Goal: Task Accomplishment & Management: Complete application form

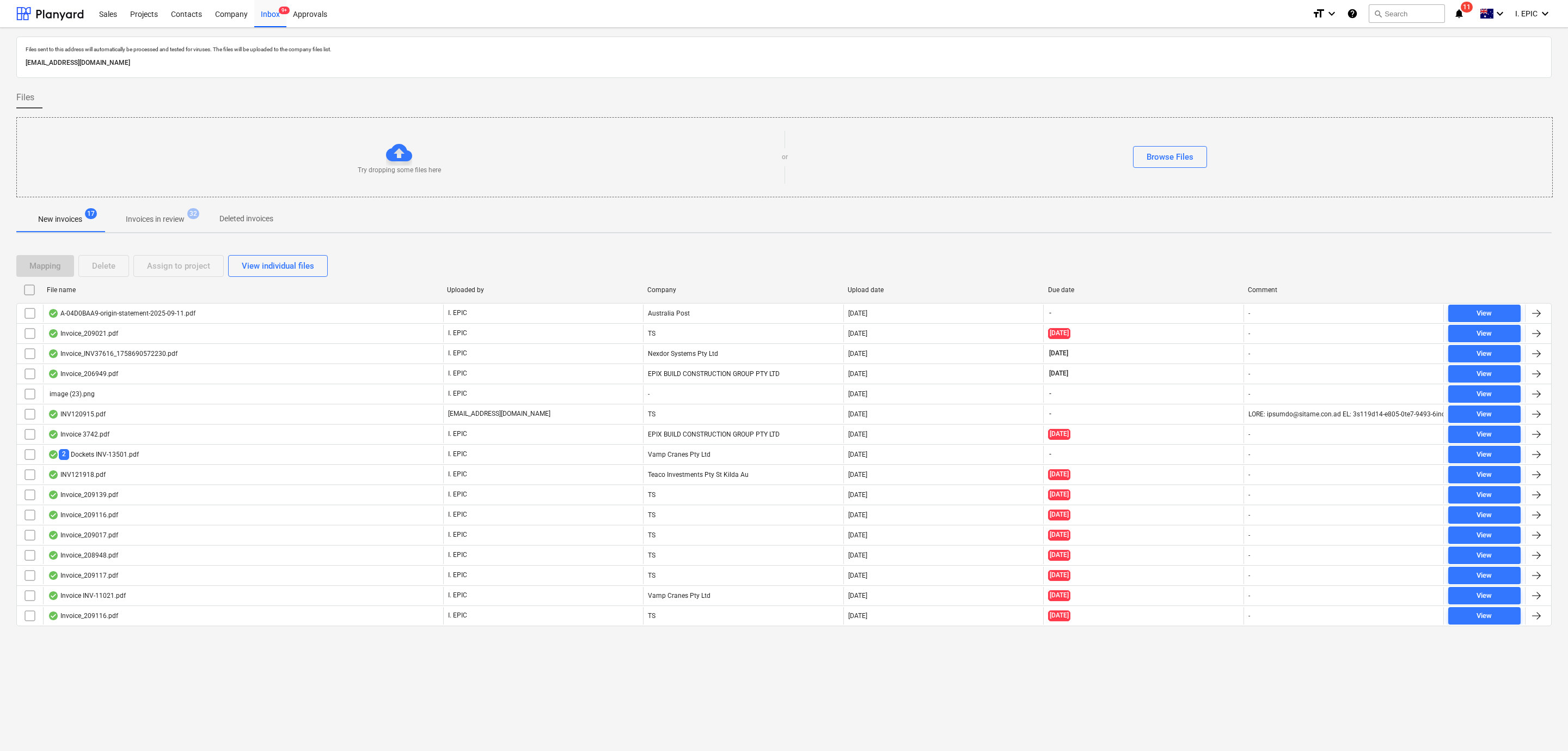
click at [504, 729] on div "Files sent to this address will automatically be processed and tested for virus…" at bounding box center [784, 389] width 1568 height 723
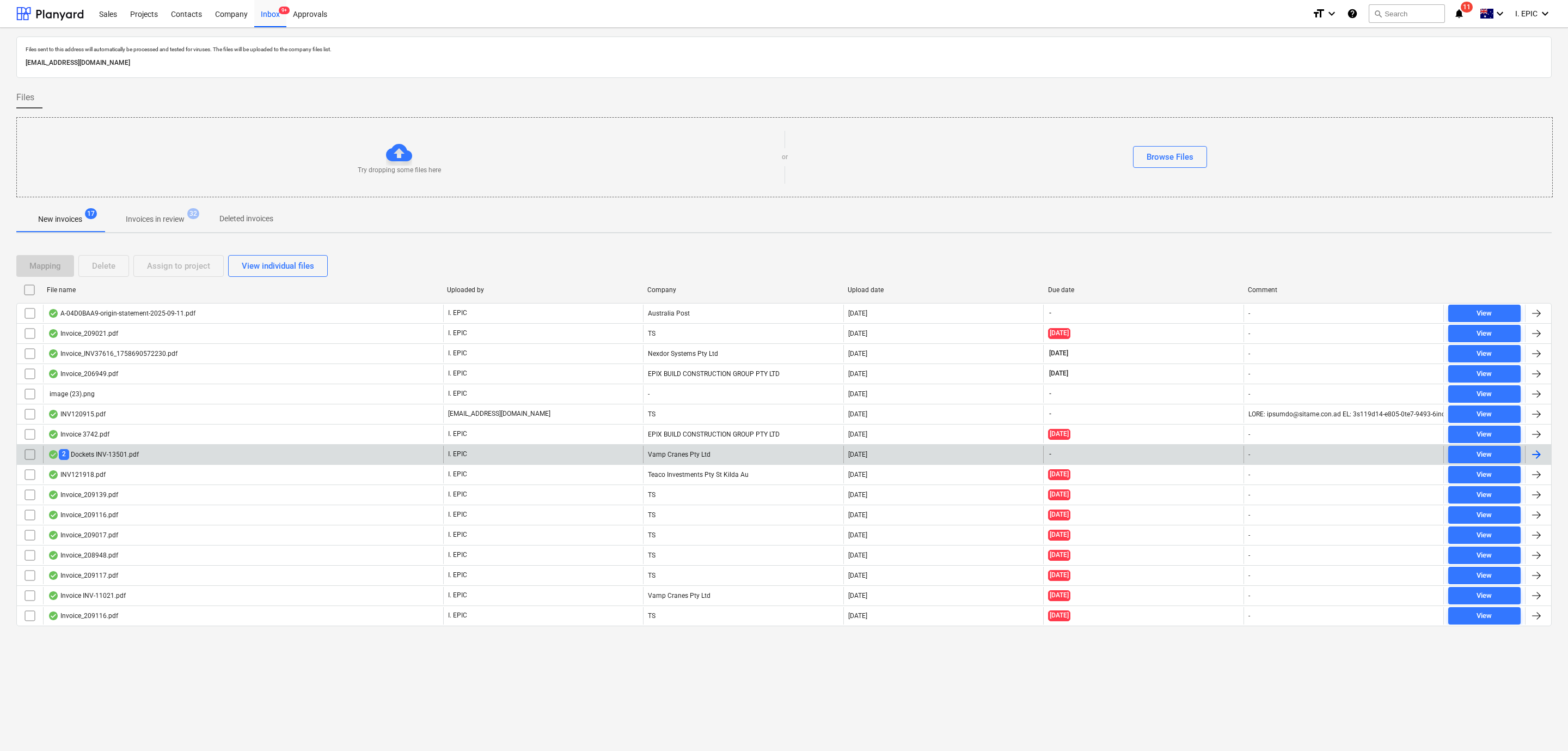
click at [566, 452] on div "I. EPIC" at bounding box center [543, 454] width 200 height 17
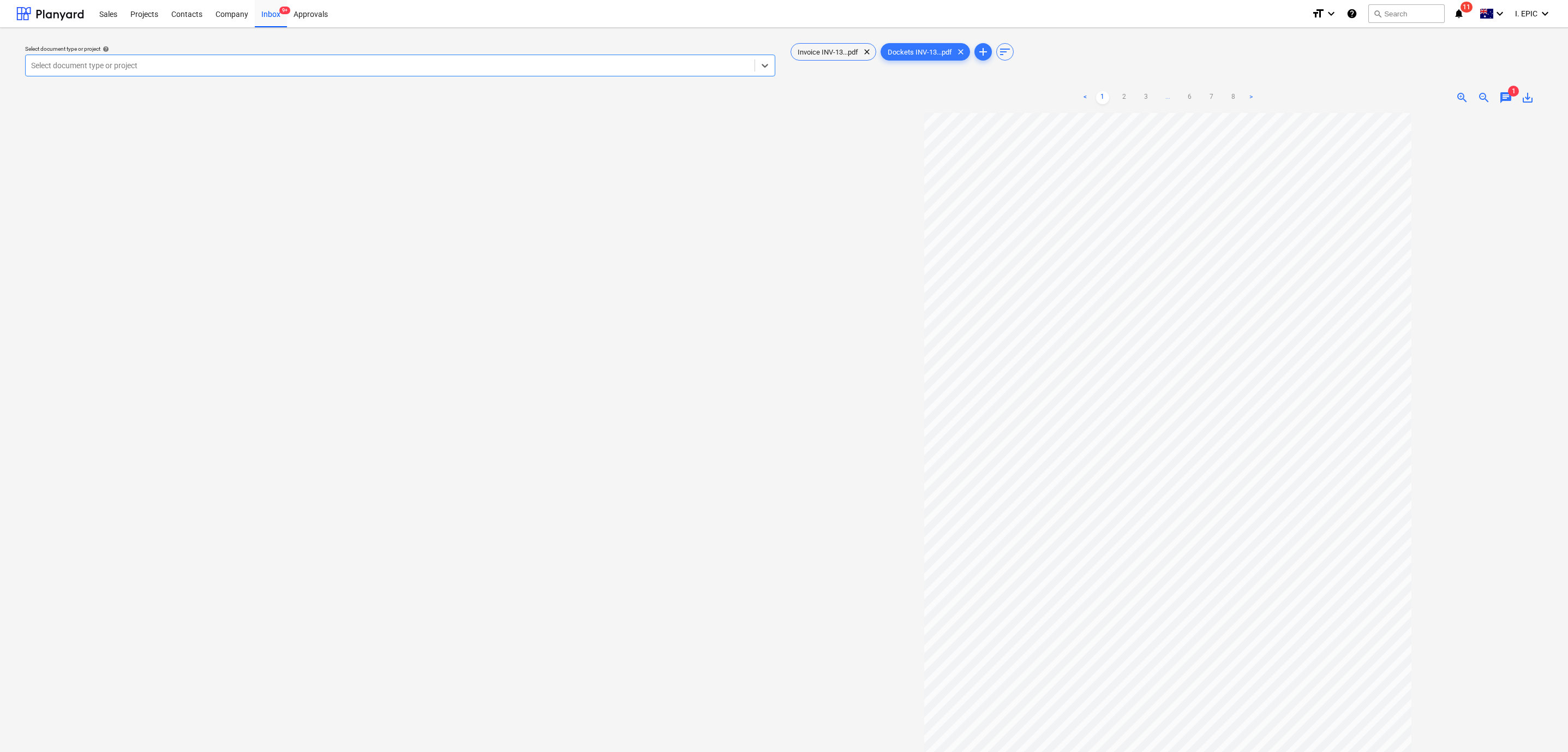
click at [1502, 105] on div "< 1 2 3 ... 6 7 8 > zoom_in zoom_out chat 1 save_alt" at bounding box center [1168, 97] width 759 height 30
click at [1507, 95] on span "chat" at bounding box center [1506, 97] width 13 height 13
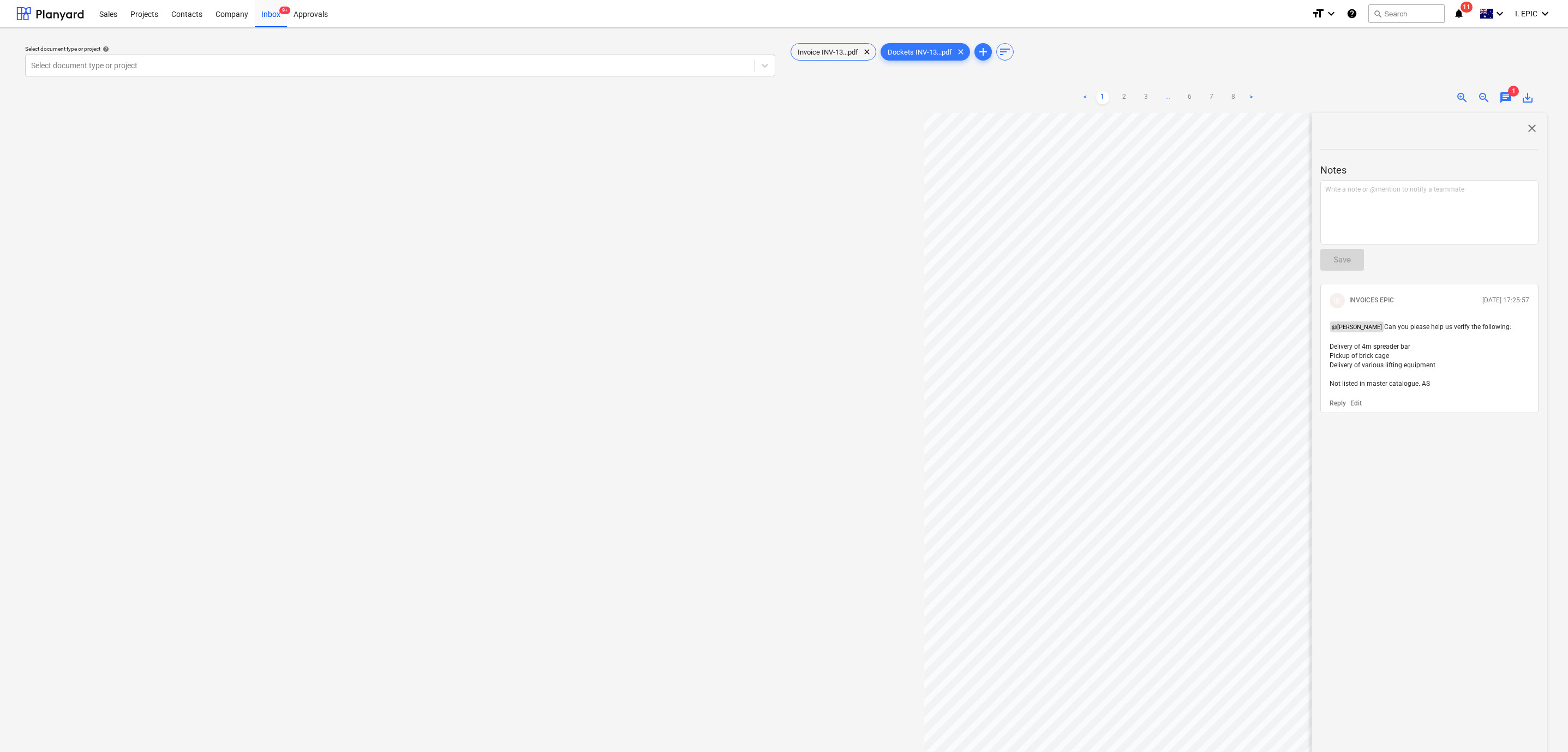
click at [357, 353] on div "Select document type or project help Select document type or project" at bounding box center [400, 437] width 768 height 802
click at [322, 389] on div "Select document type or project help Select document type or project" at bounding box center [400, 437] width 768 height 802
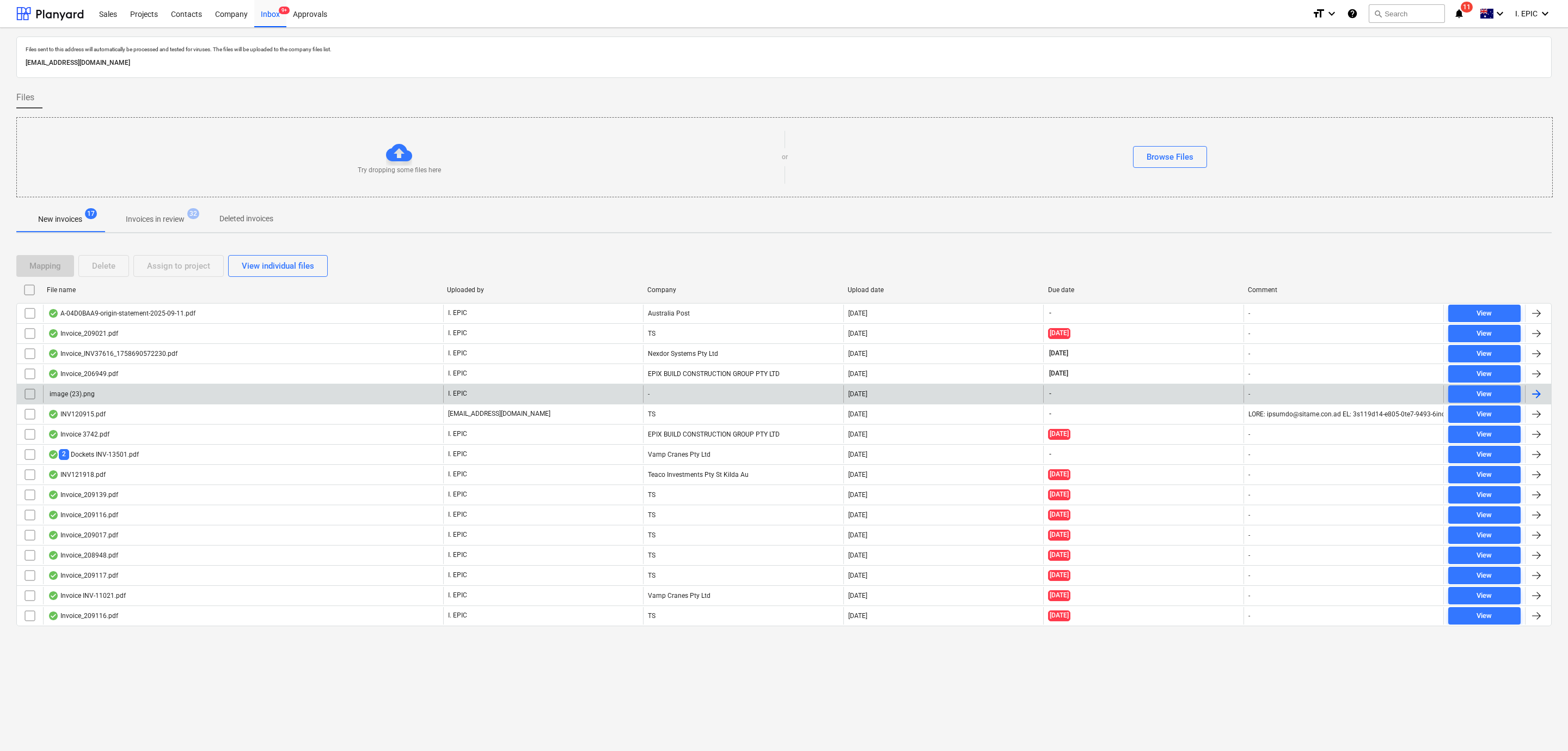
click at [110, 455] on div "2 Dockets INV-13501.pdf" at bounding box center [93, 454] width 91 height 10
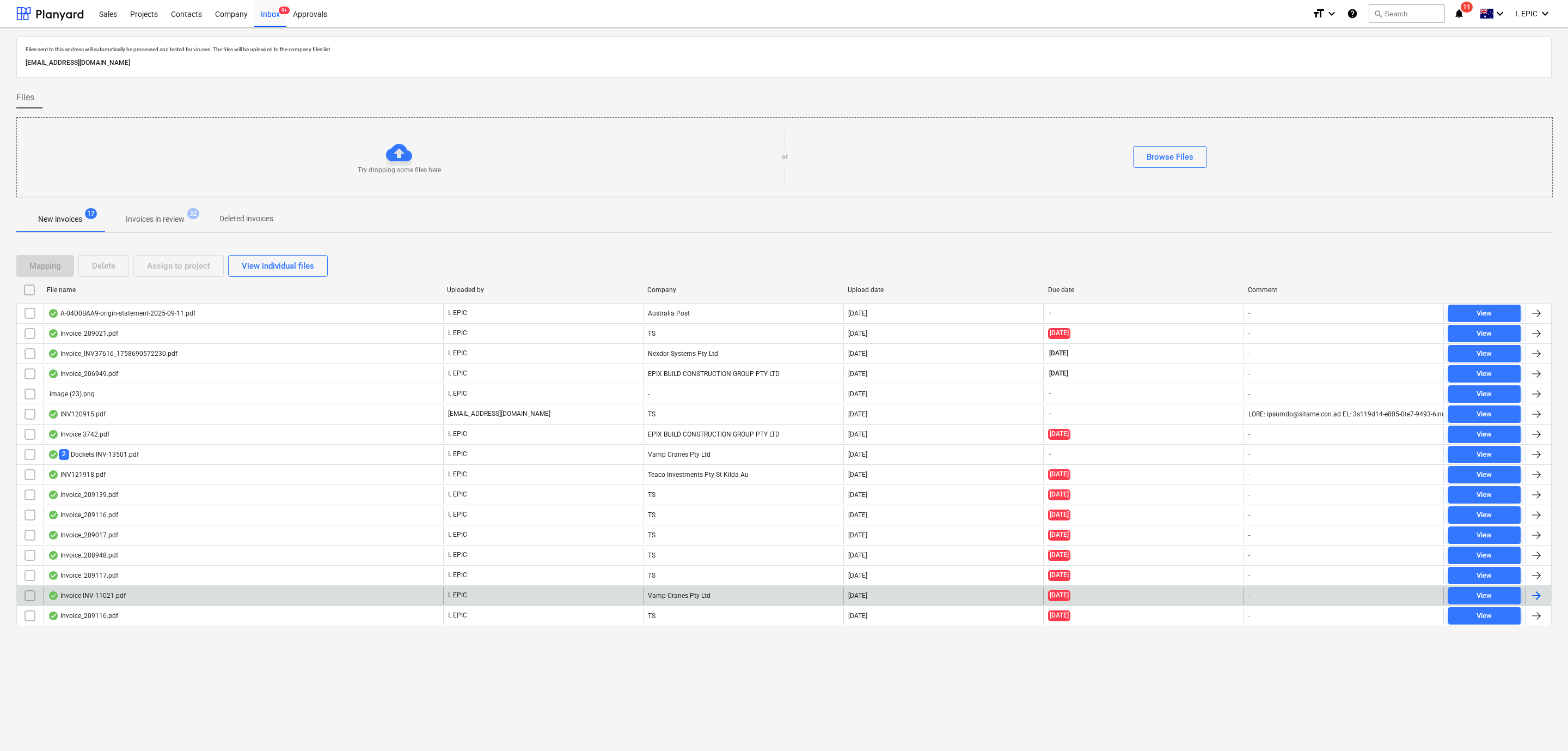
click at [141, 603] on div "Invoice INV-11021.pdf" at bounding box center [242, 596] width 400 height 17
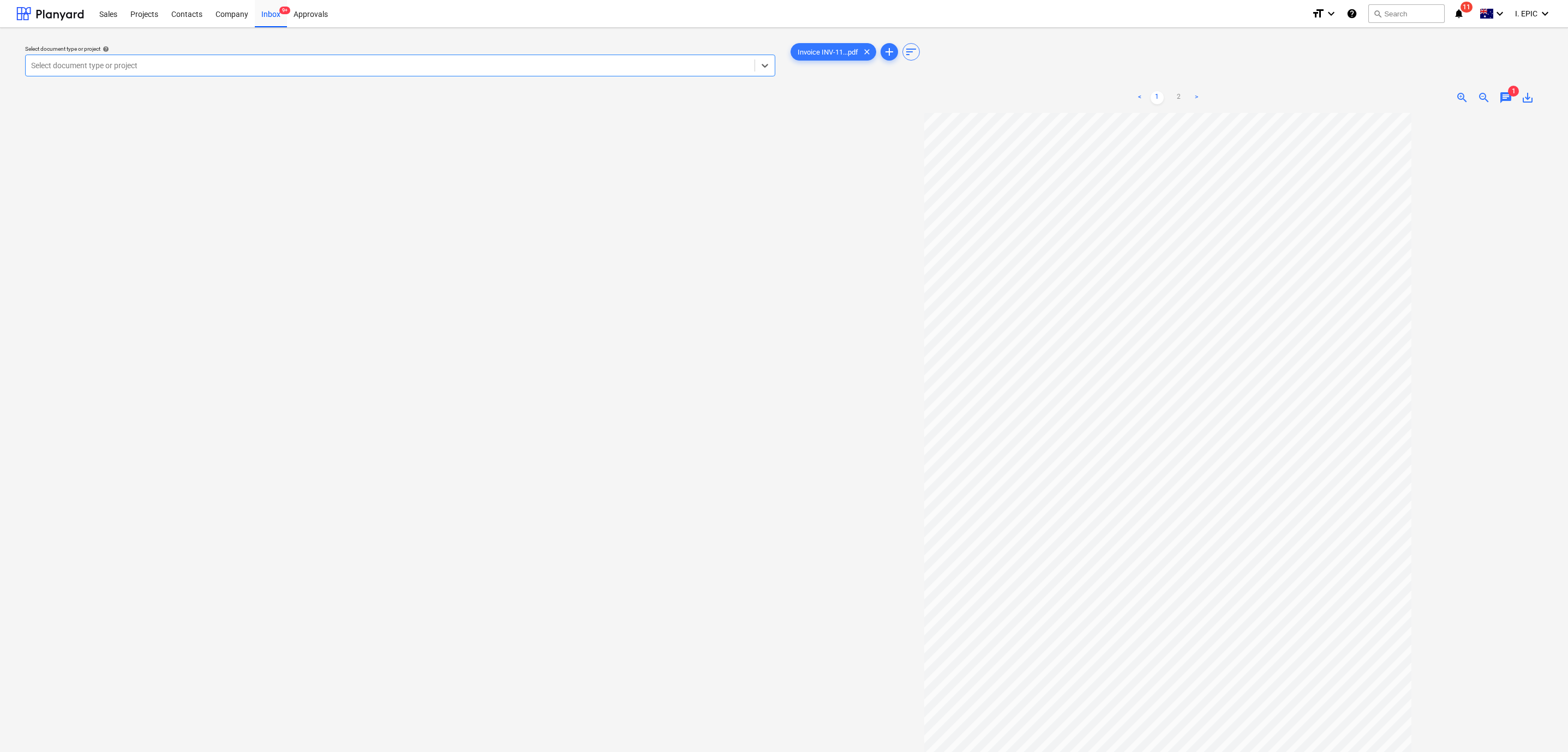
click at [1506, 100] on span "chat" at bounding box center [1506, 97] width 13 height 13
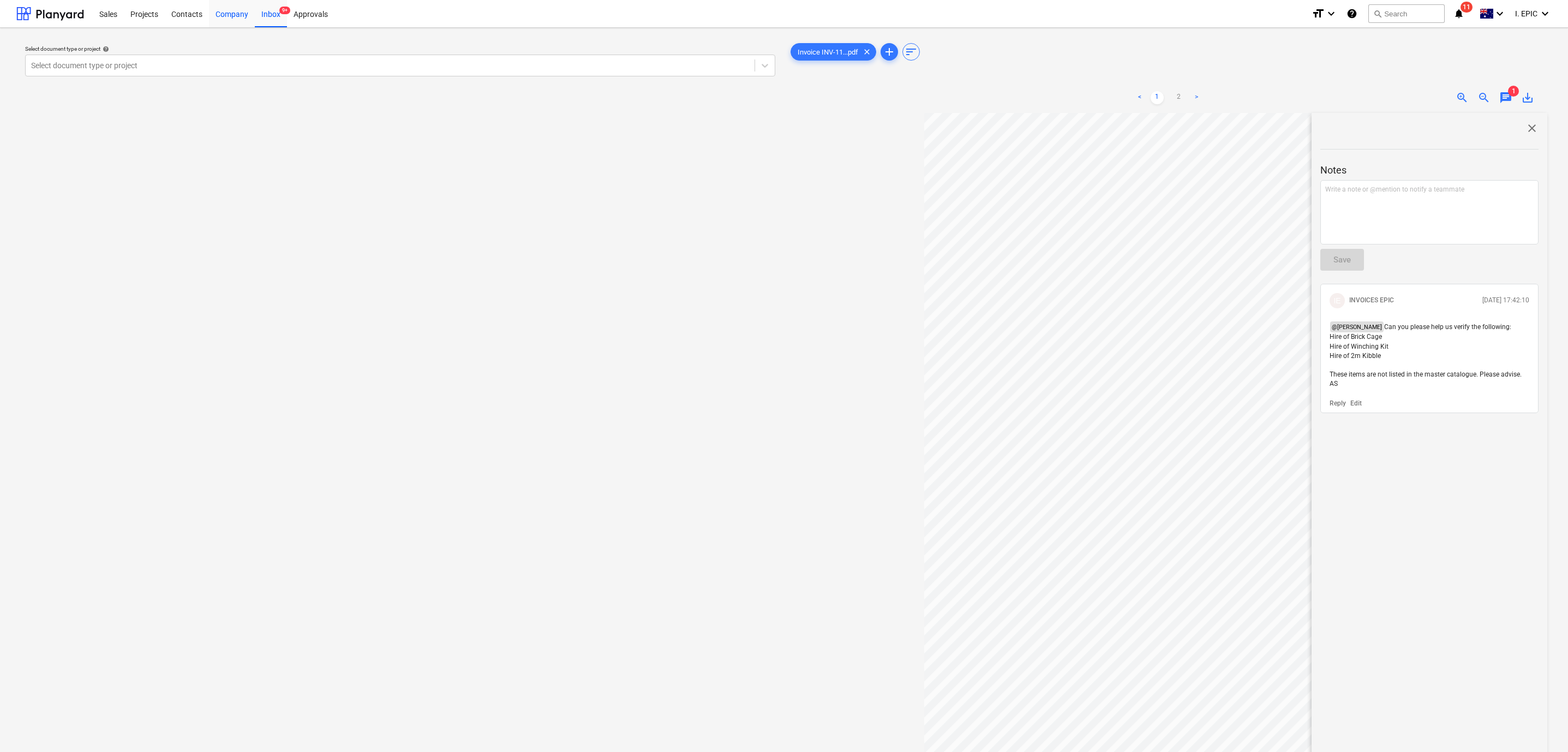
drag, startPoint x: 294, startPoint y: 273, endPoint x: 223, endPoint y: 22, distance: 260.8
click at [294, 273] on div "Select document type or project help Select document type or project" at bounding box center [400, 437] width 768 height 802
click at [276, 16] on div "Inbox 9+" at bounding box center [270, 13] width 32 height 28
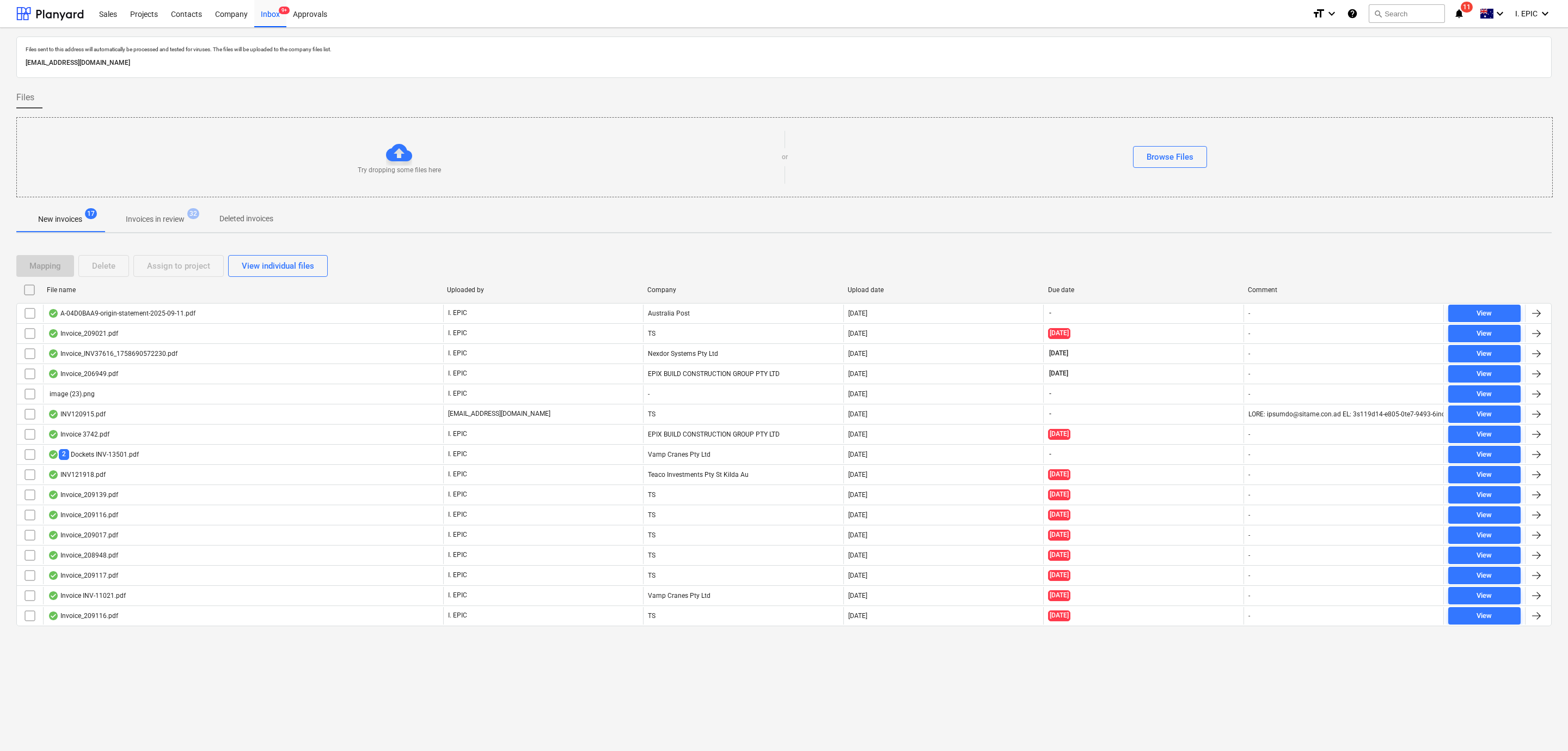
click at [183, 704] on div "Files sent to this address will automatically be processed and tested for virus…" at bounding box center [784, 389] width 1568 height 723
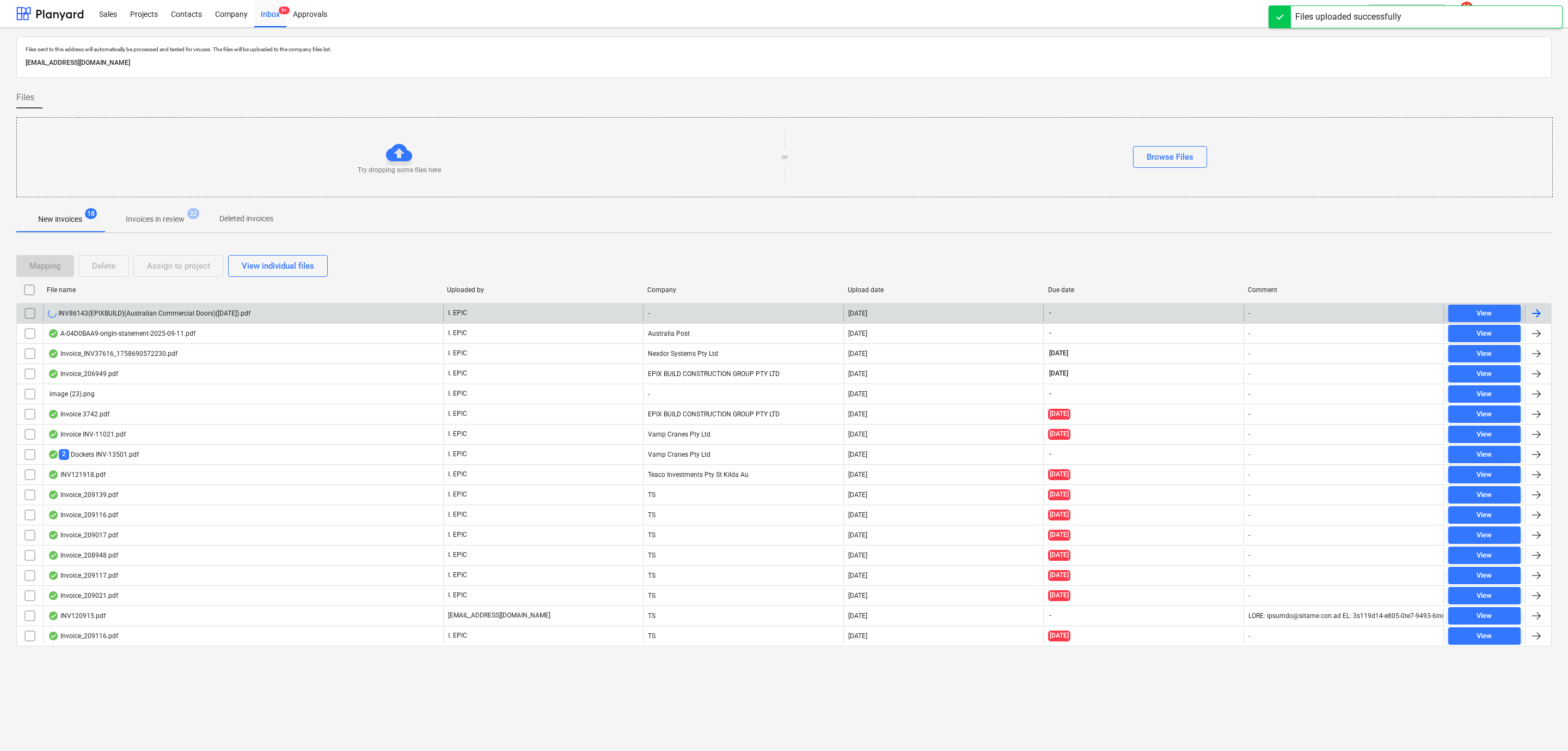
drag, startPoint x: 172, startPoint y: 324, endPoint x: 166, endPoint y: 314, distance: 11.7
click at [166, 314] on div "INV86143(EPIXBUILD)(Australian Commercial Doors)([DATE]).pdf" at bounding box center [149, 313] width 203 height 9
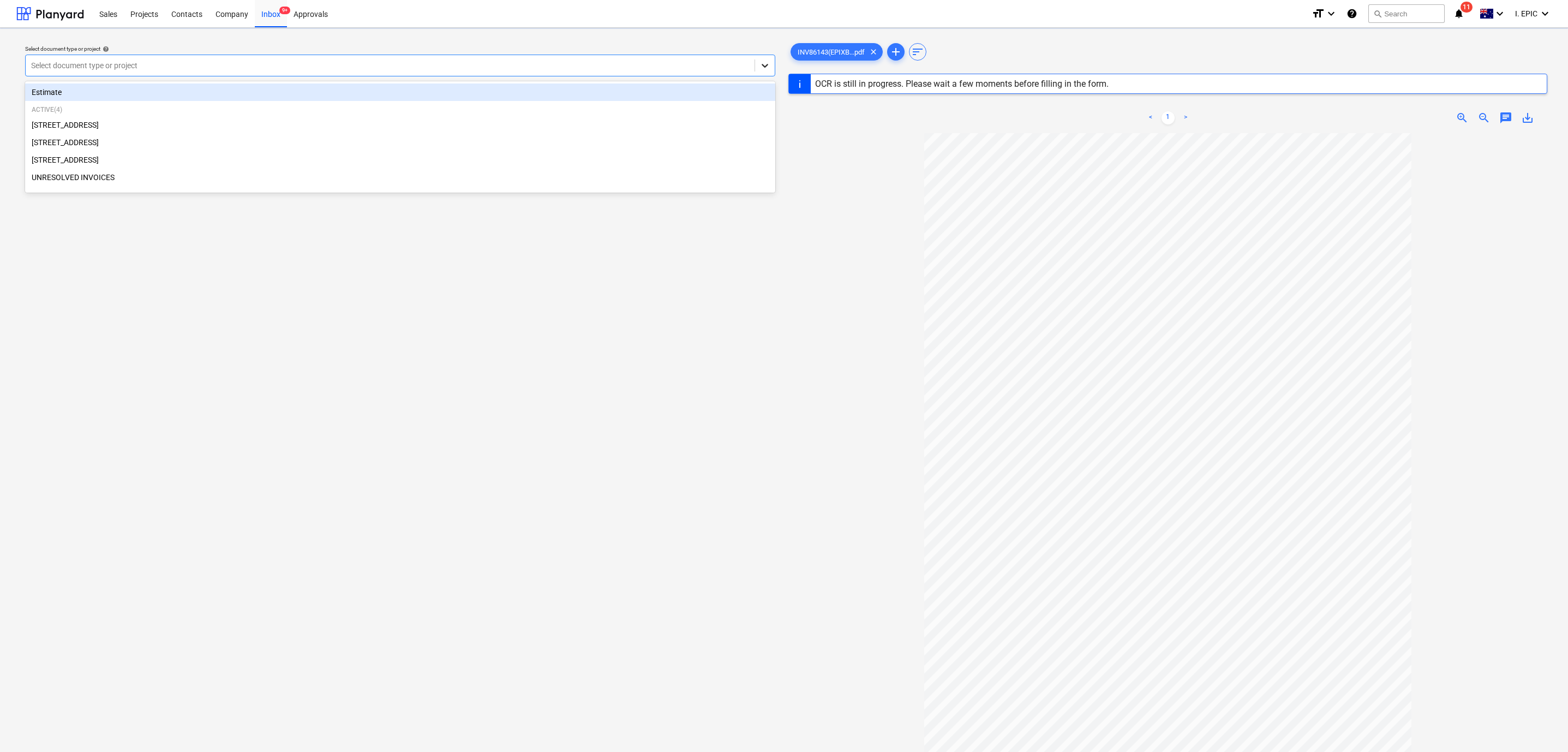
click at [761, 65] on icon at bounding box center [765, 65] width 6 height 4
click at [100, 125] on div "[STREET_ADDRESS]" at bounding box center [400, 125] width 751 height 17
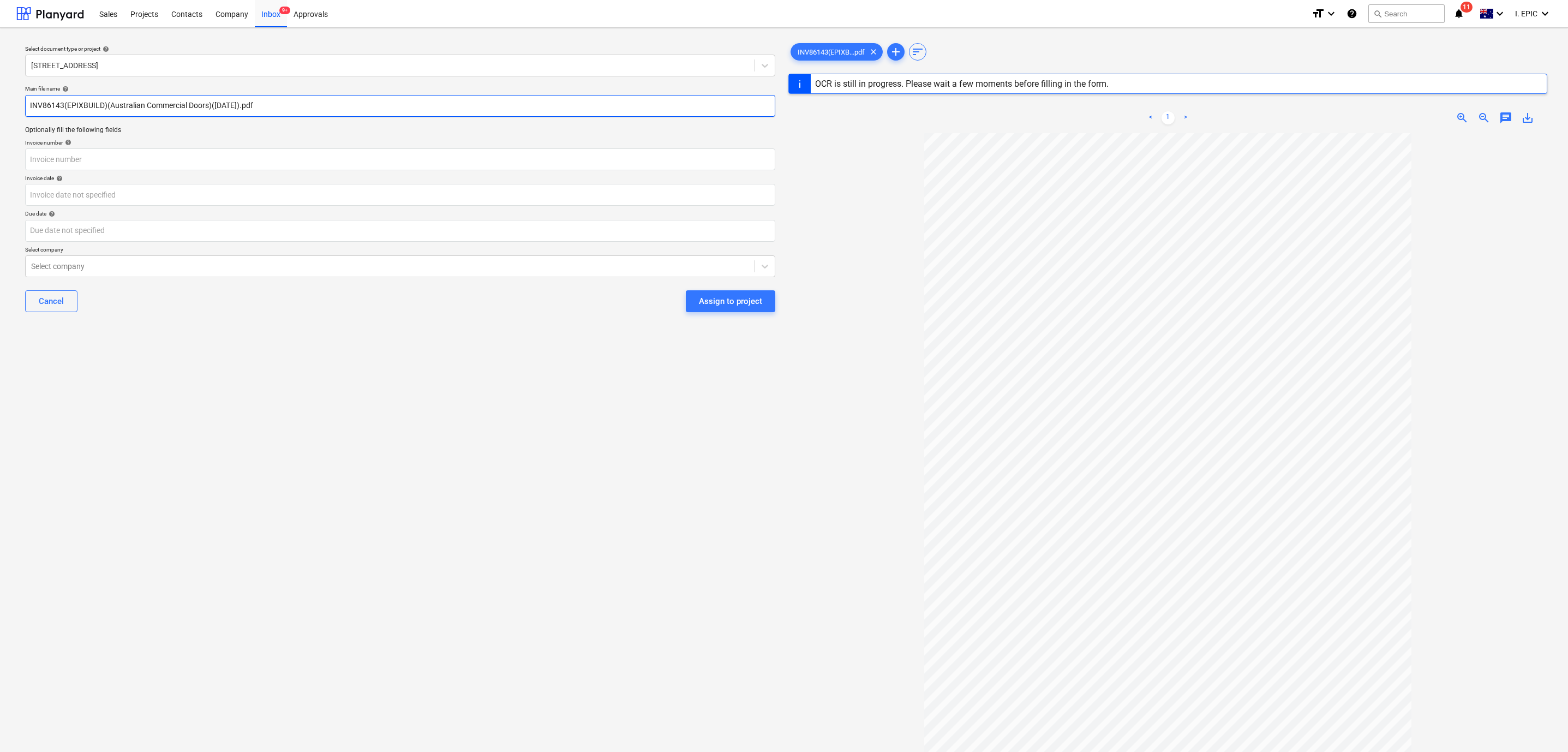
click at [35, 103] on input "INV86143(EPIXBUILD)(Australian Commercial Doors)([DATE]).pdf" at bounding box center [400, 106] width 751 height 22
type input "Australian Commercial Doors INV86143(EPIXBUILD)(Australian Commercial Doors)([D…"
type input "INV86143"
click at [156, 105] on input "Australian Commercial Doors INV86143(EPIXBUILD)(Australian Commercial Doors)([D…" at bounding box center [400, 106] width 751 height 22
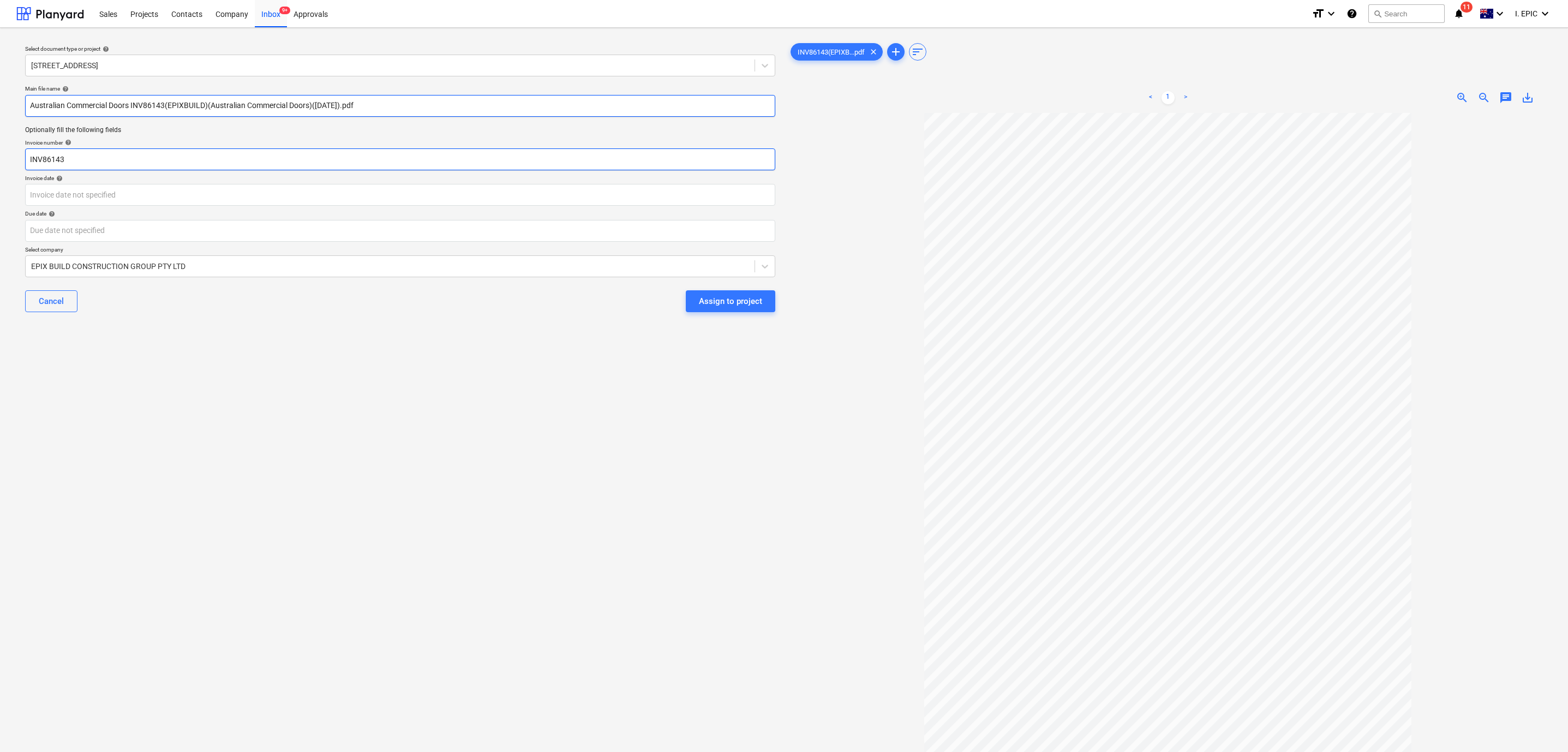
type input "Australian Commercial Doors INV86143(EPIXBUILD)(Australian Commercial Doors)([D…"
click at [100, 162] on input "INV86143" at bounding box center [400, 160] width 751 height 22
click at [32, 198] on body "Sales Projects Contacts Company Inbox 9+ Approvals format_size keyboard_arrow_d…" at bounding box center [784, 376] width 1568 height 752
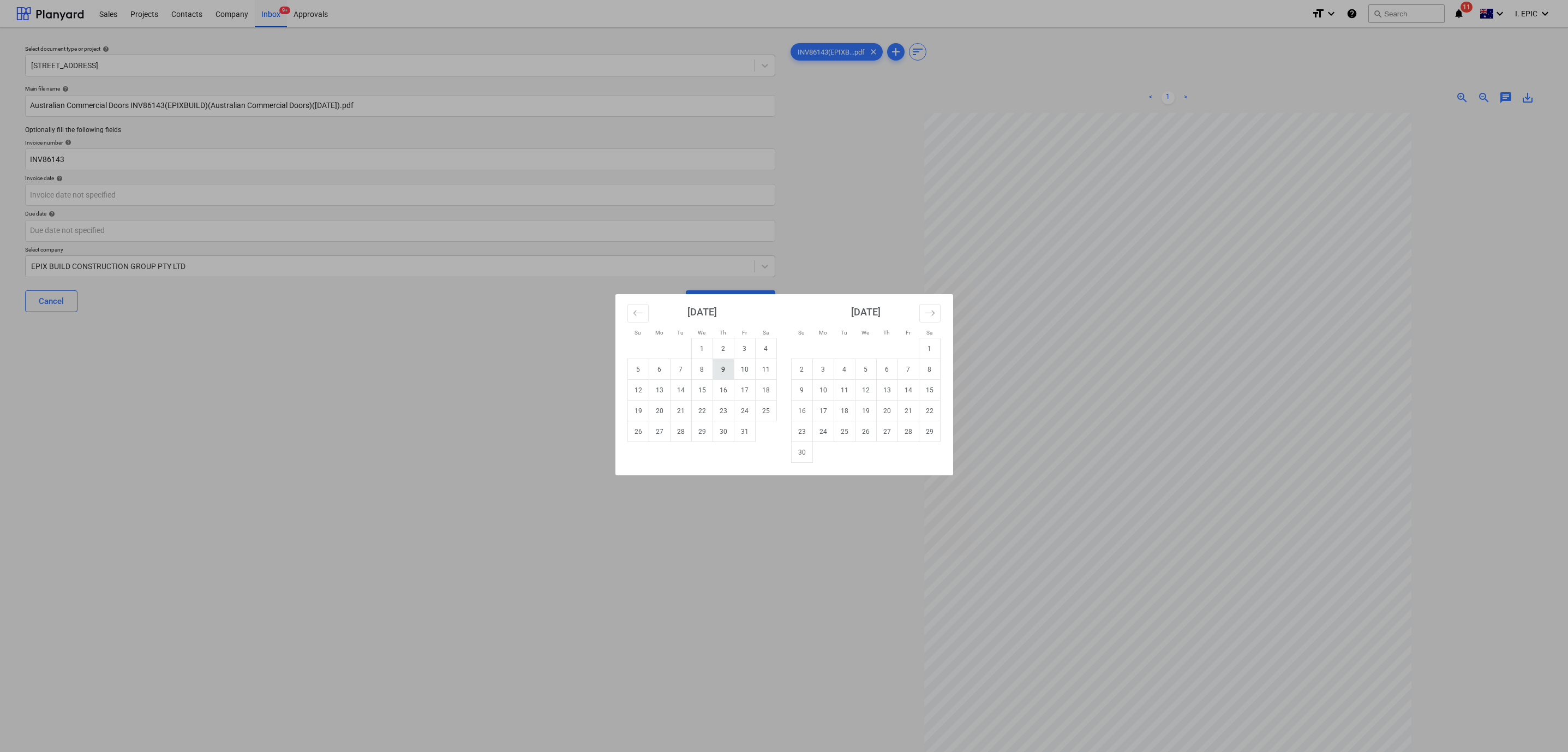
click at [722, 367] on td "9" at bounding box center [722, 369] width 21 height 21
type input "[DATE]"
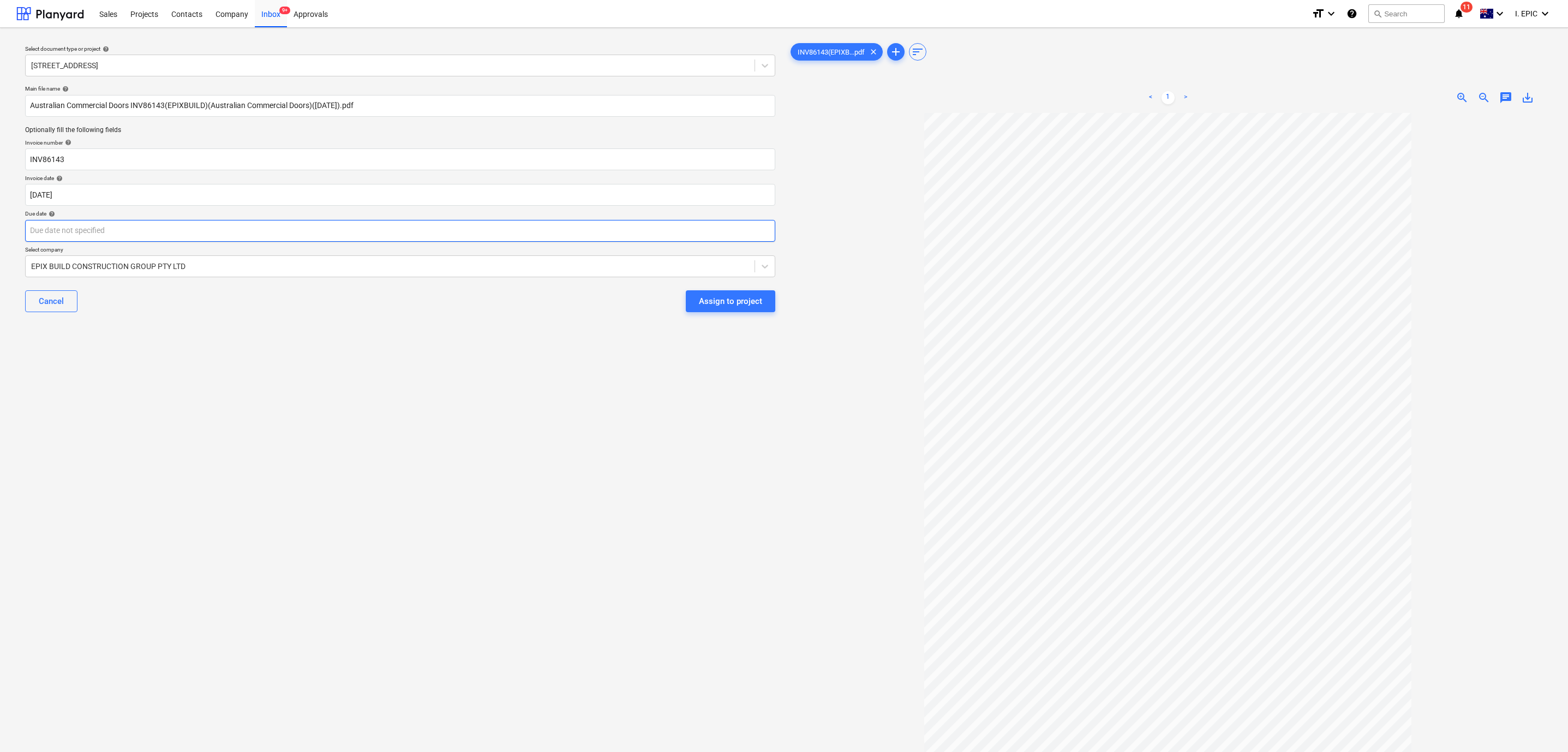
click at [79, 236] on body "Sales Projects Contacts Company Inbox 9+ Approvals format_size keyboard_arrow_d…" at bounding box center [784, 376] width 1568 height 752
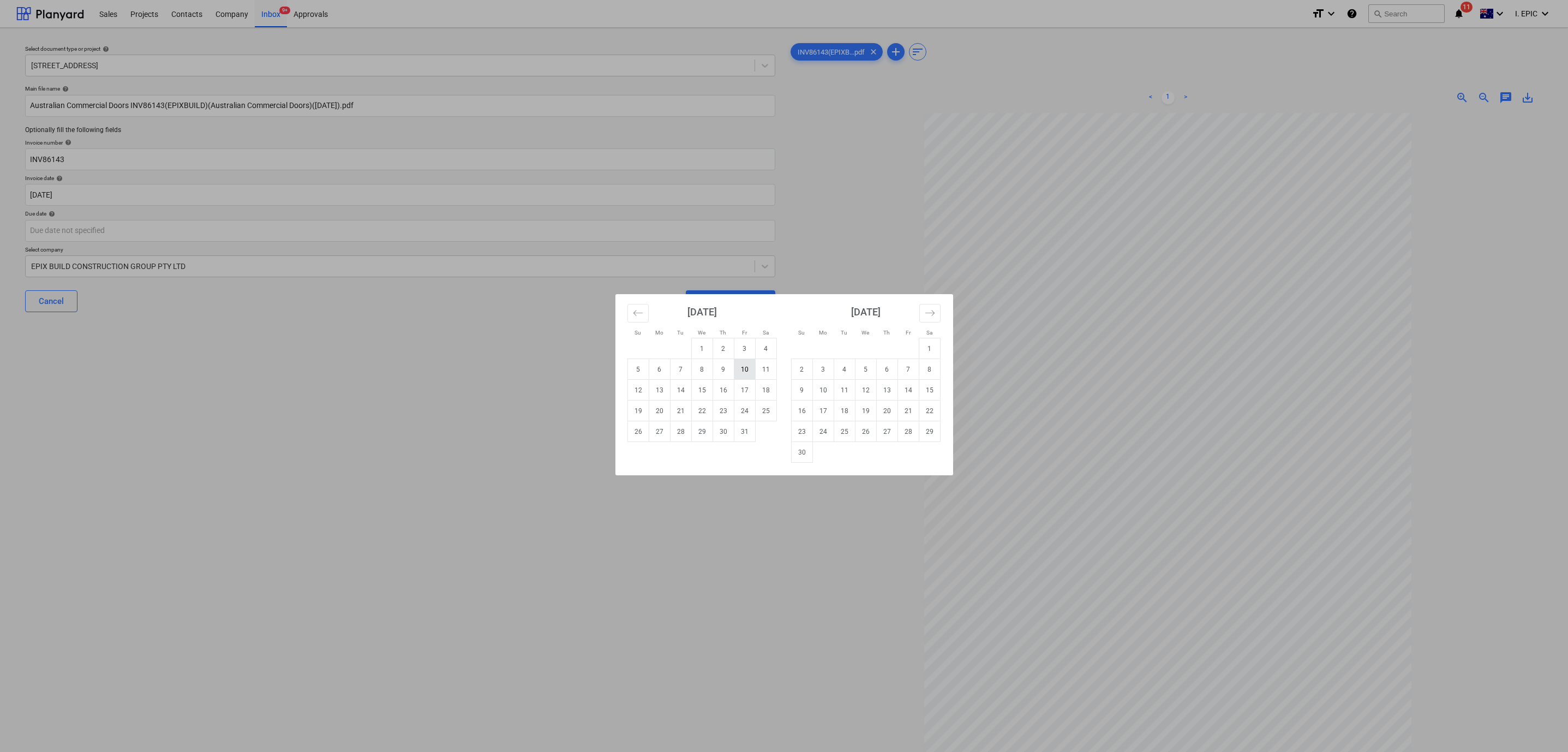
click at [737, 371] on td "10" at bounding box center [744, 369] width 21 height 21
type input "[DATE]"
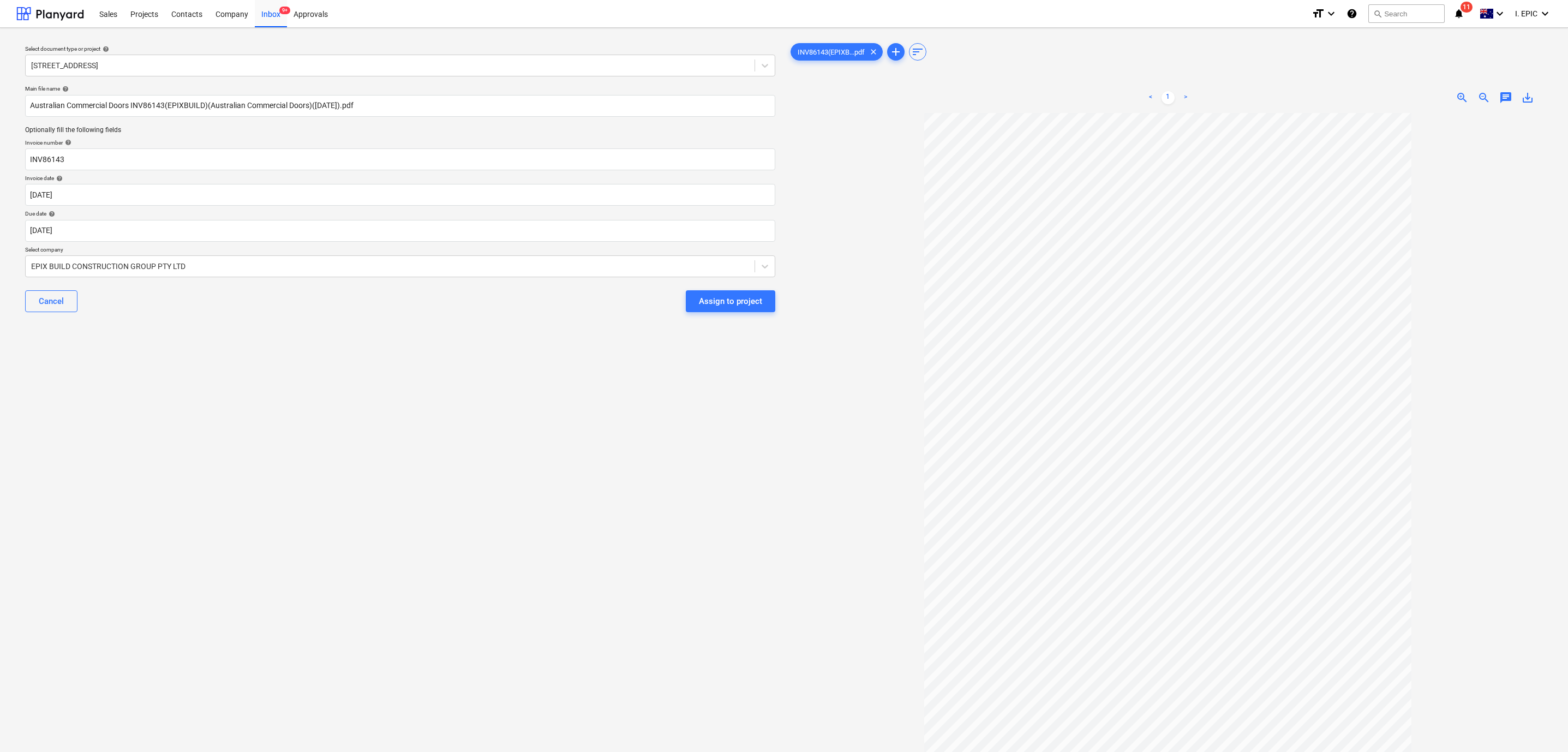
click at [265, 427] on div "Select document type or project help [STREET_ADDRESS] file name help Australian…" at bounding box center [400, 437] width 768 height 802
click at [132, 262] on div at bounding box center [390, 266] width 718 height 11
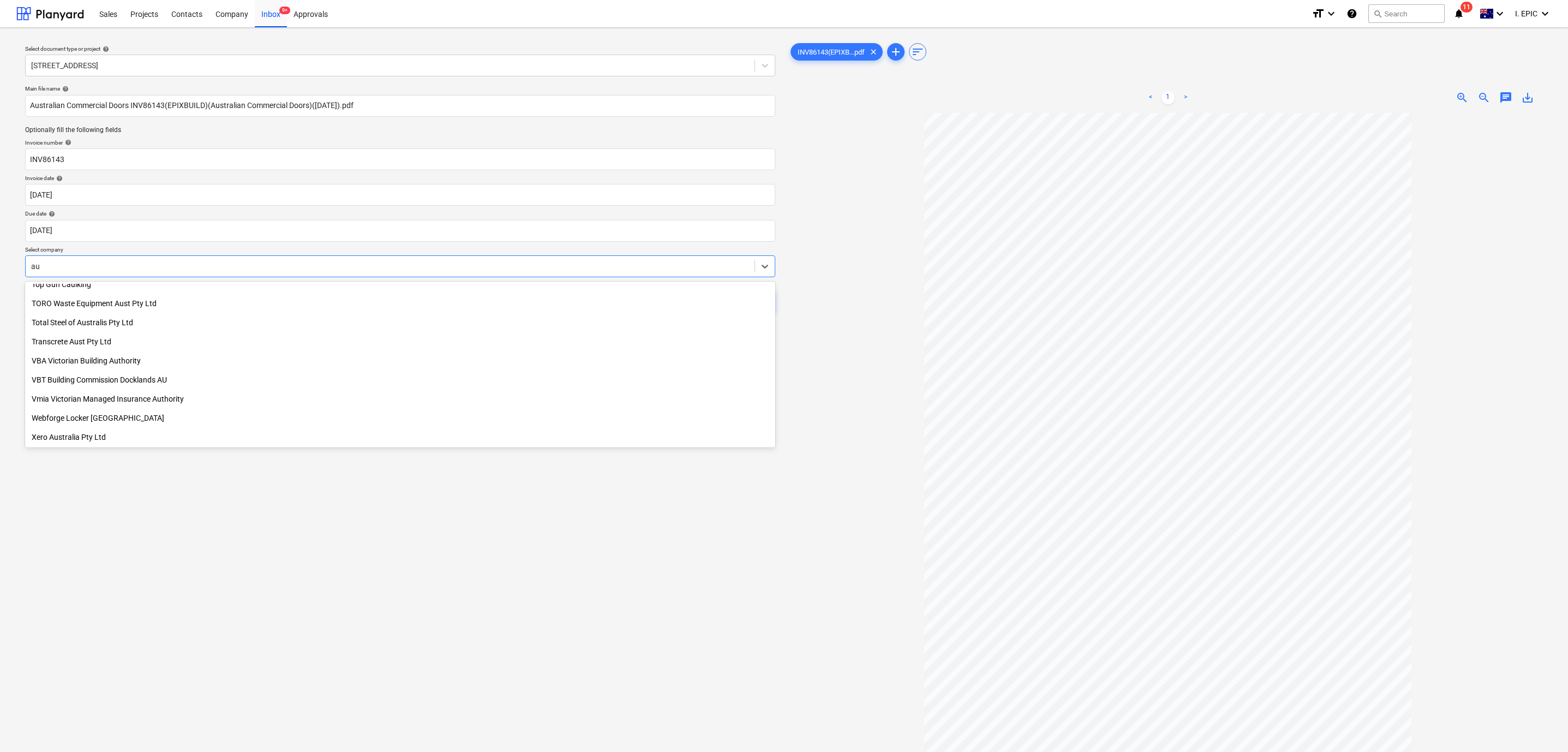
type input "aus"
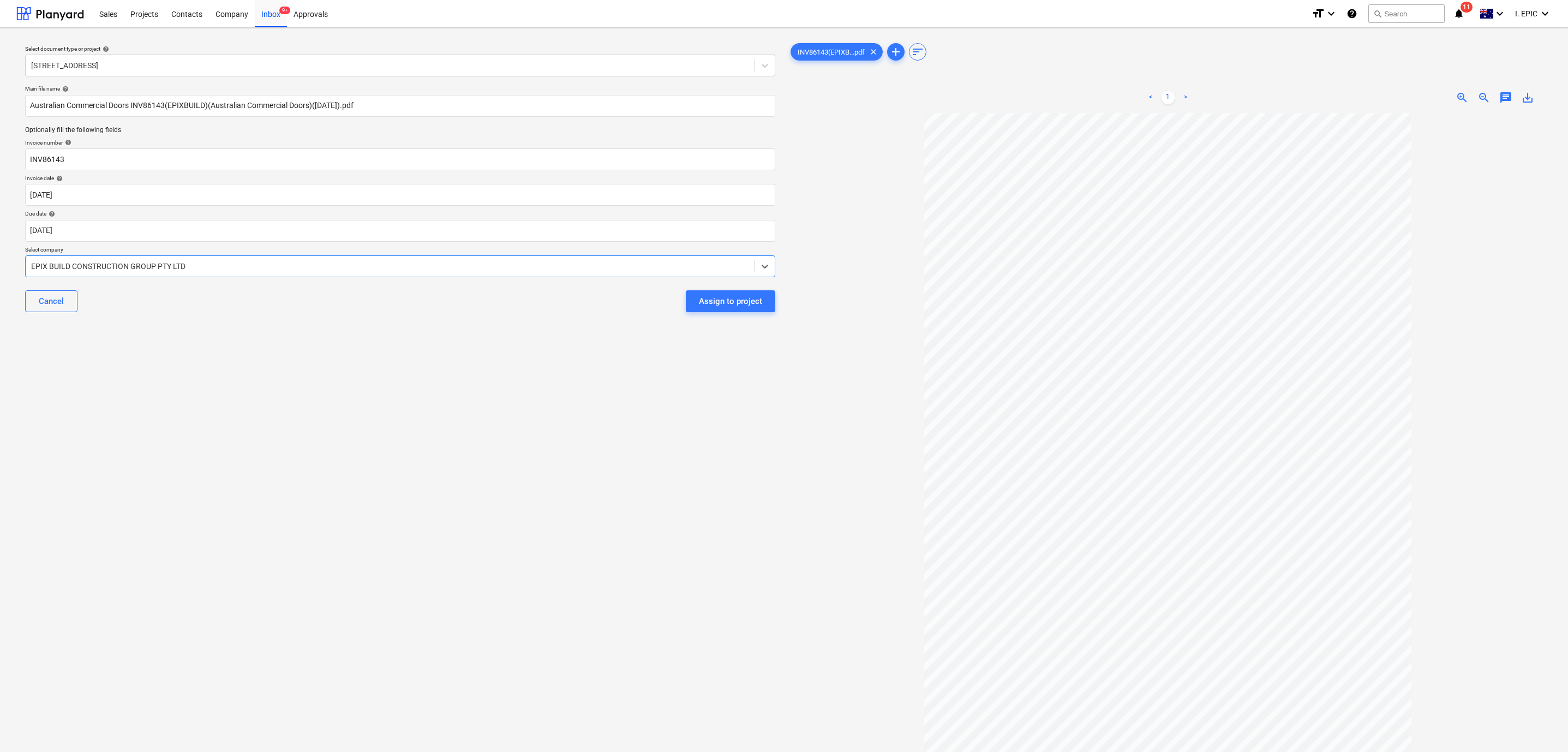
click at [132, 262] on div at bounding box center [390, 266] width 718 height 11
type input "t"
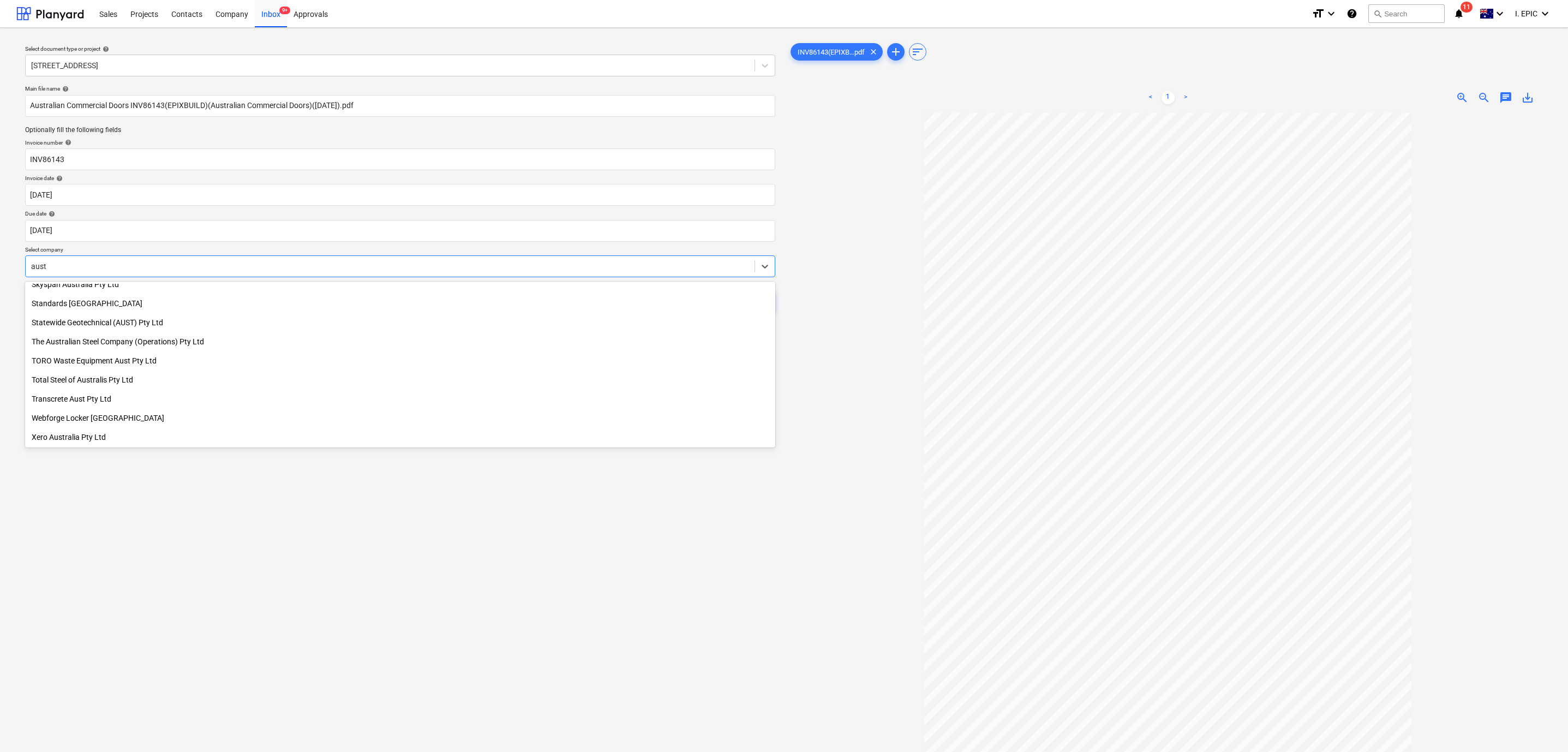
scroll to position [753, 0]
type input "australian"
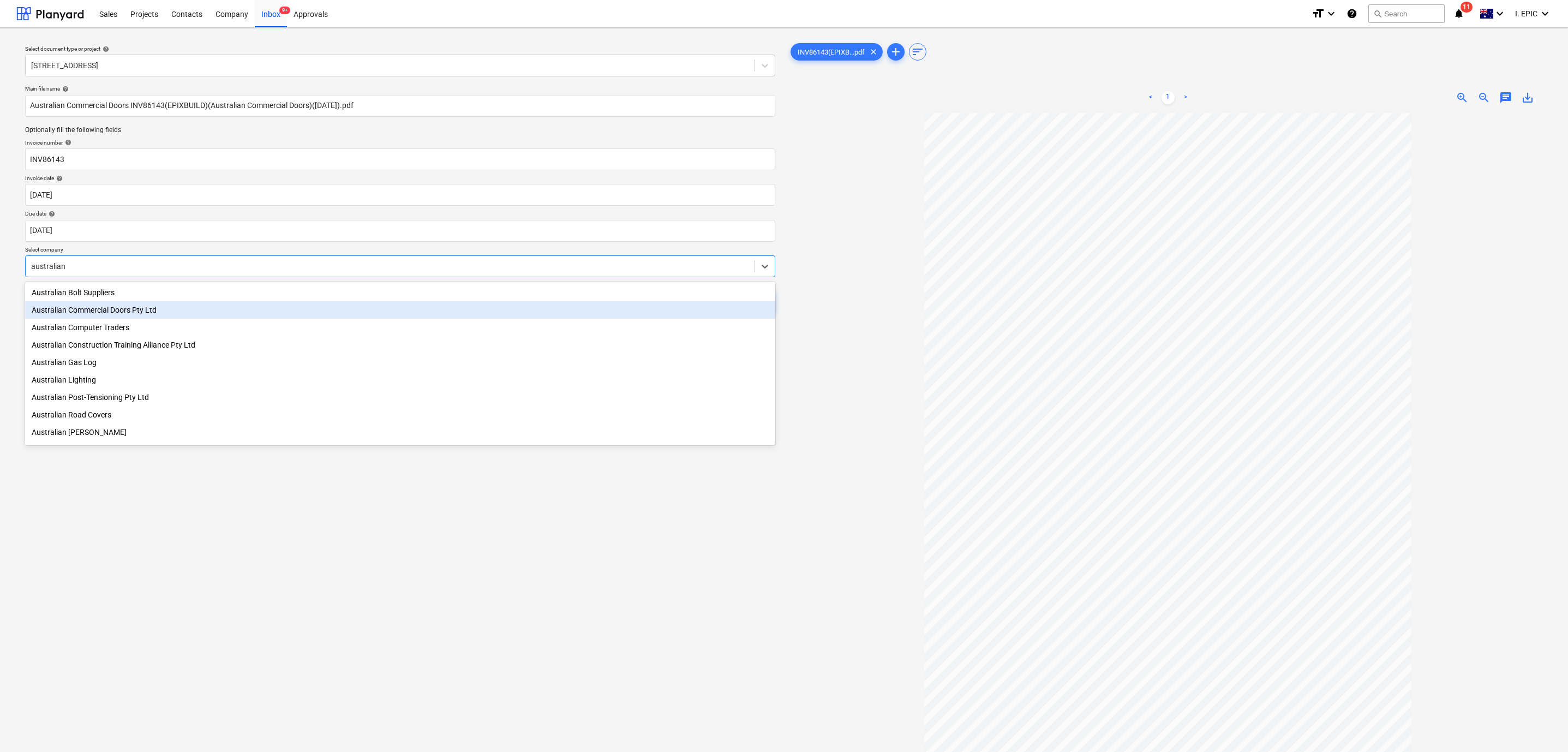
click at [112, 313] on div "Australian Commercial Doors Pty Ltd" at bounding box center [400, 310] width 751 height 17
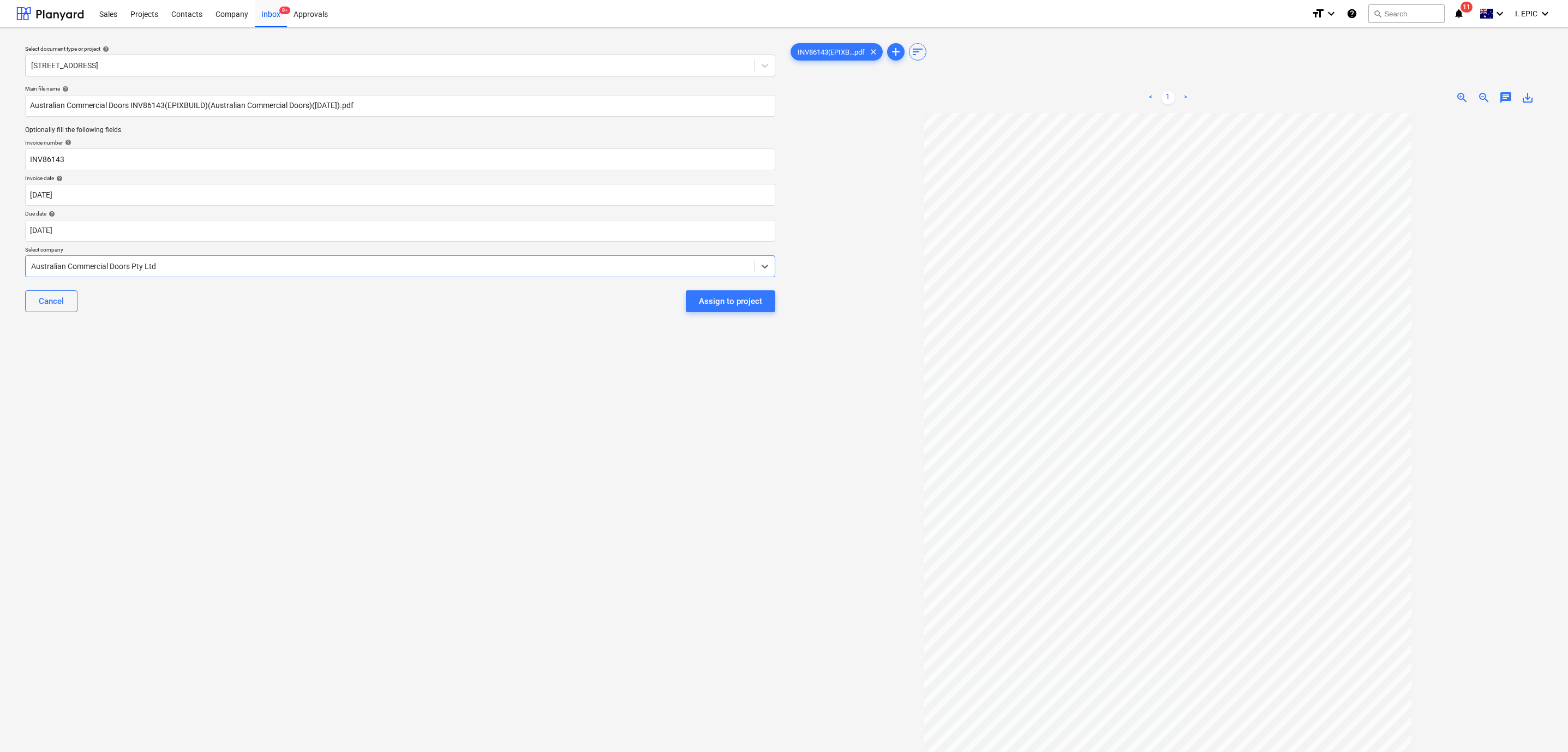
click at [166, 367] on div "Select document type or project help [STREET_ADDRESS] file name help Australian…" at bounding box center [400, 437] width 768 height 802
click at [148, 488] on div "Select document type or project help [STREET_ADDRESS] file name help Australian…" at bounding box center [400, 437] width 768 height 802
click at [114, 424] on div "Select document type or project help [STREET_ADDRESS] file name help Australian…" at bounding box center [400, 437] width 768 height 802
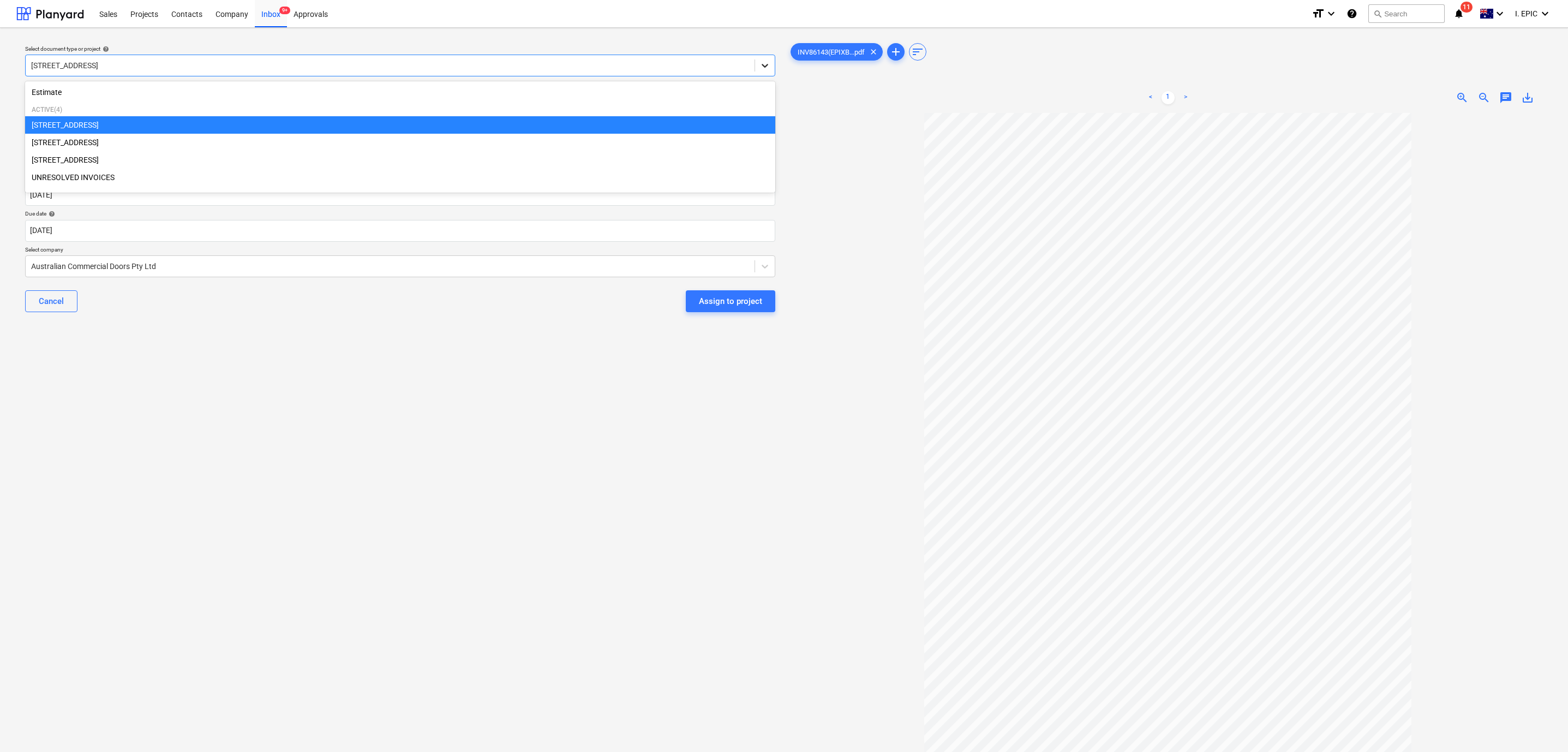
click at [763, 61] on icon at bounding box center [765, 65] width 11 height 11
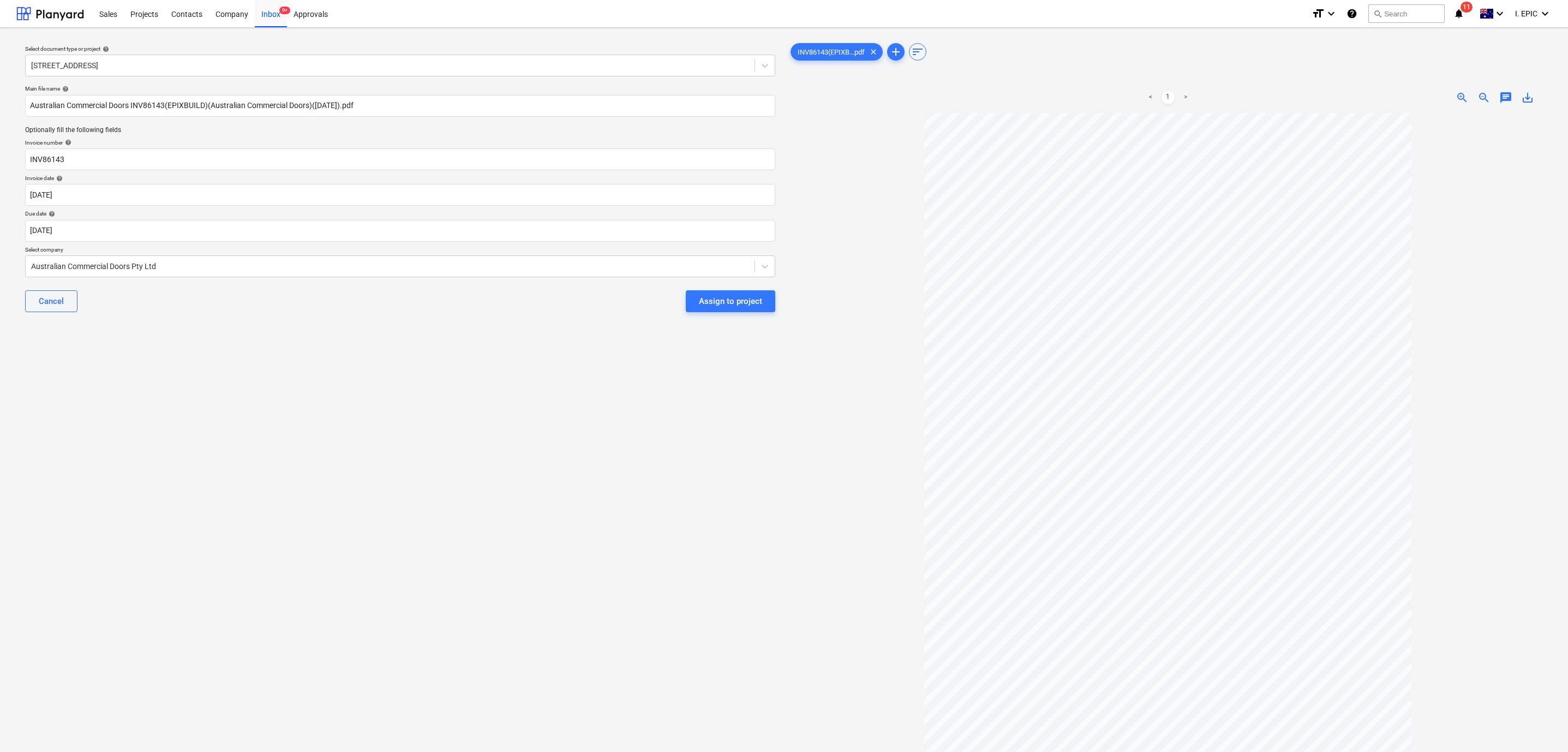
click at [290, 668] on div "Select document type or project help [STREET_ADDRESS] file name help Australian…" at bounding box center [400, 437] width 768 height 802
click at [763, 69] on icon at bounding box center [765, 65] width 11 height 11
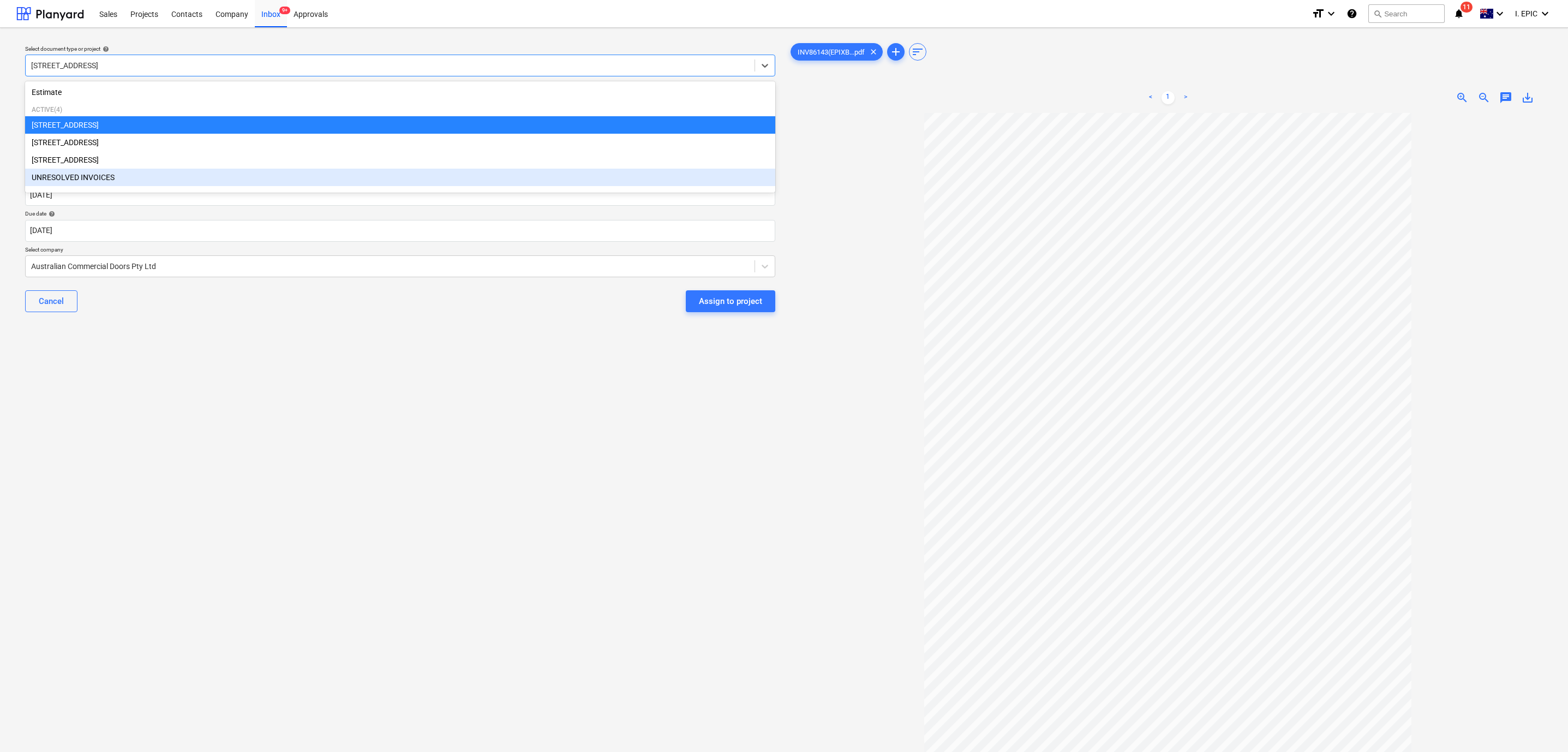
click at [325, 494] on div "Select document type or project help option UNRESOLVED INVOICES focused, 5 of 5…" at bounding box center [400, 437] width 768 height 802
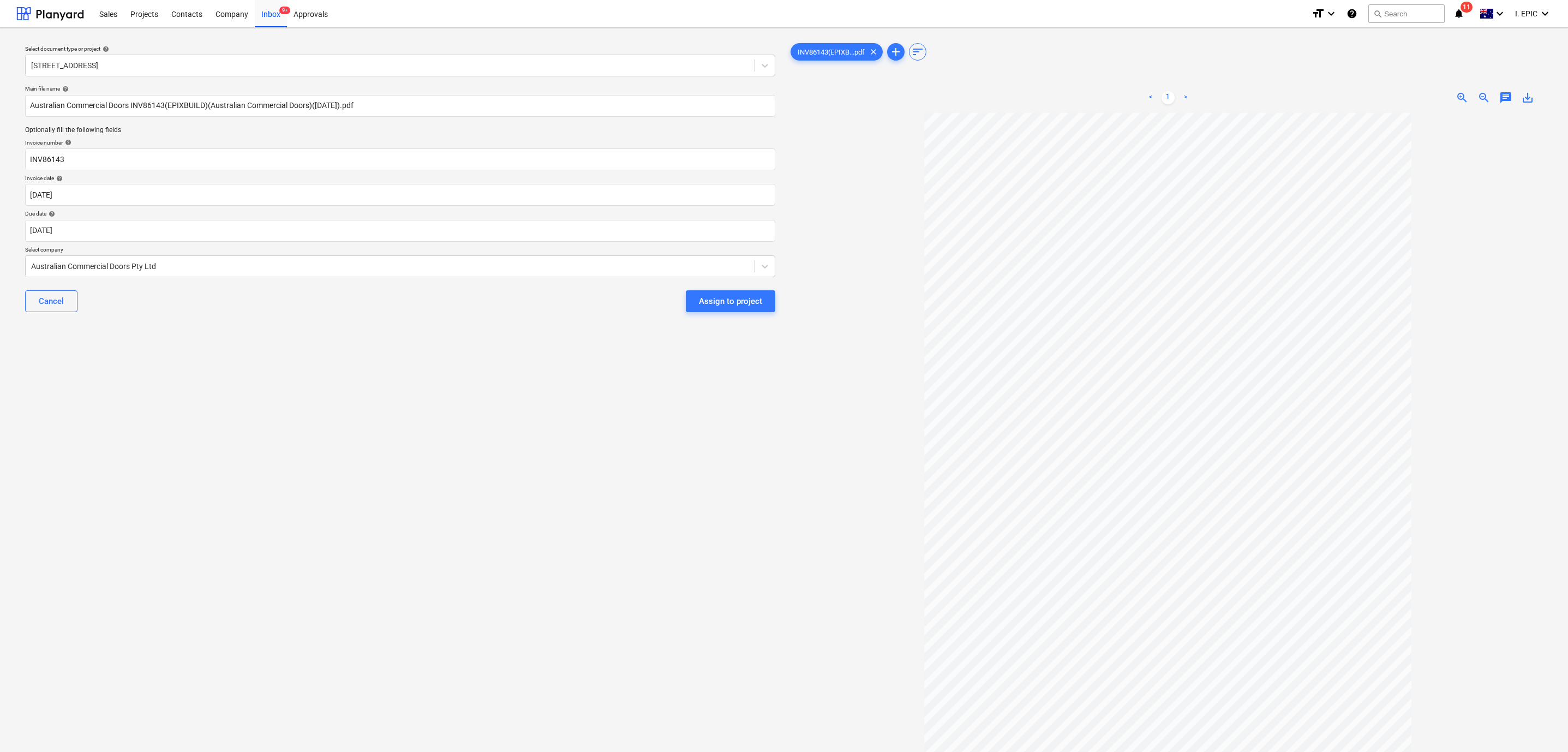
click at [1510, 96] on span "chat" at bounding box center [1506, 97] width 13 height 13
click at [1357, 210] on div "Write a note or @mention to notify a teammate [PERSON_NAME]" at bounding box center [1429, 212] width 218 height 65
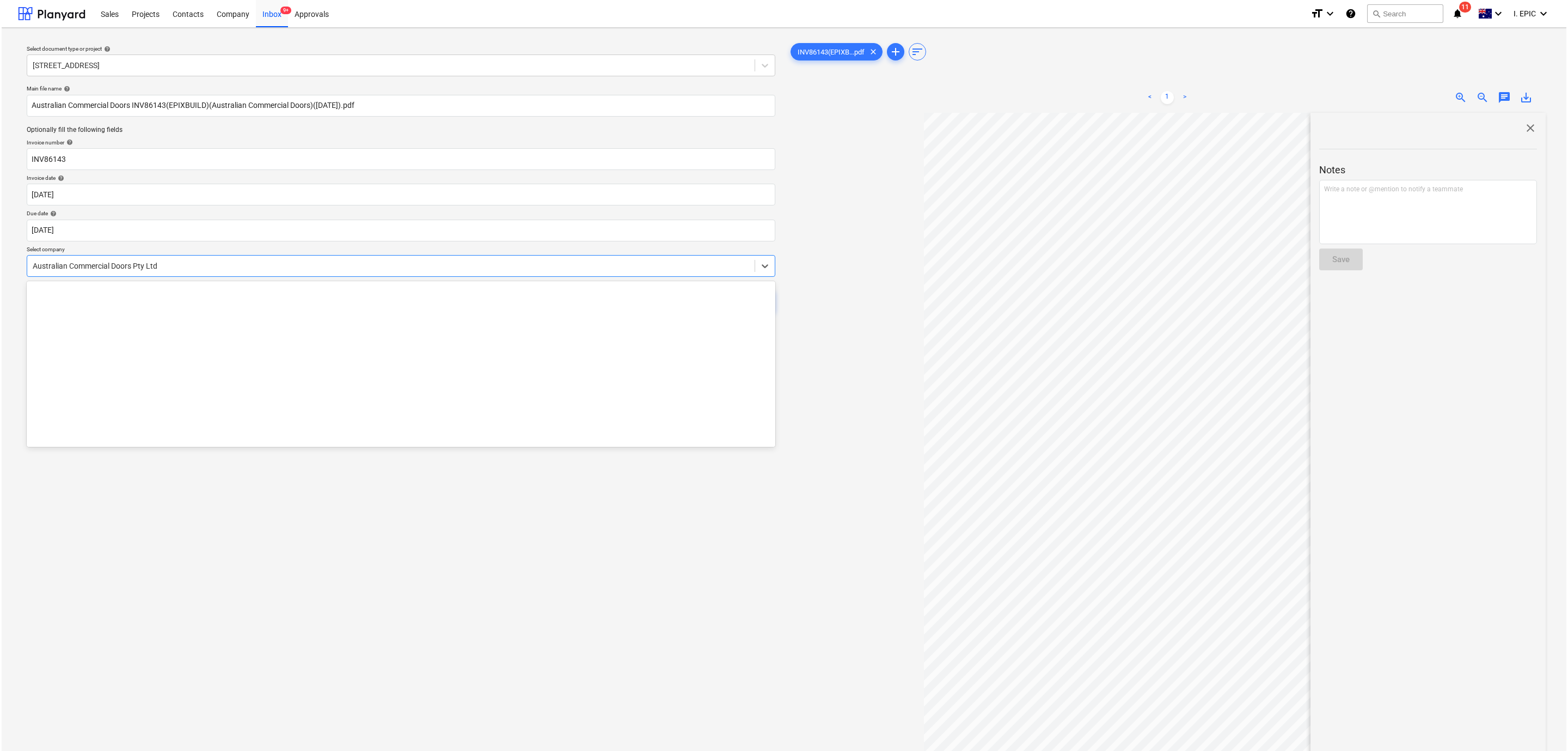
scroll to position [1735, 0]
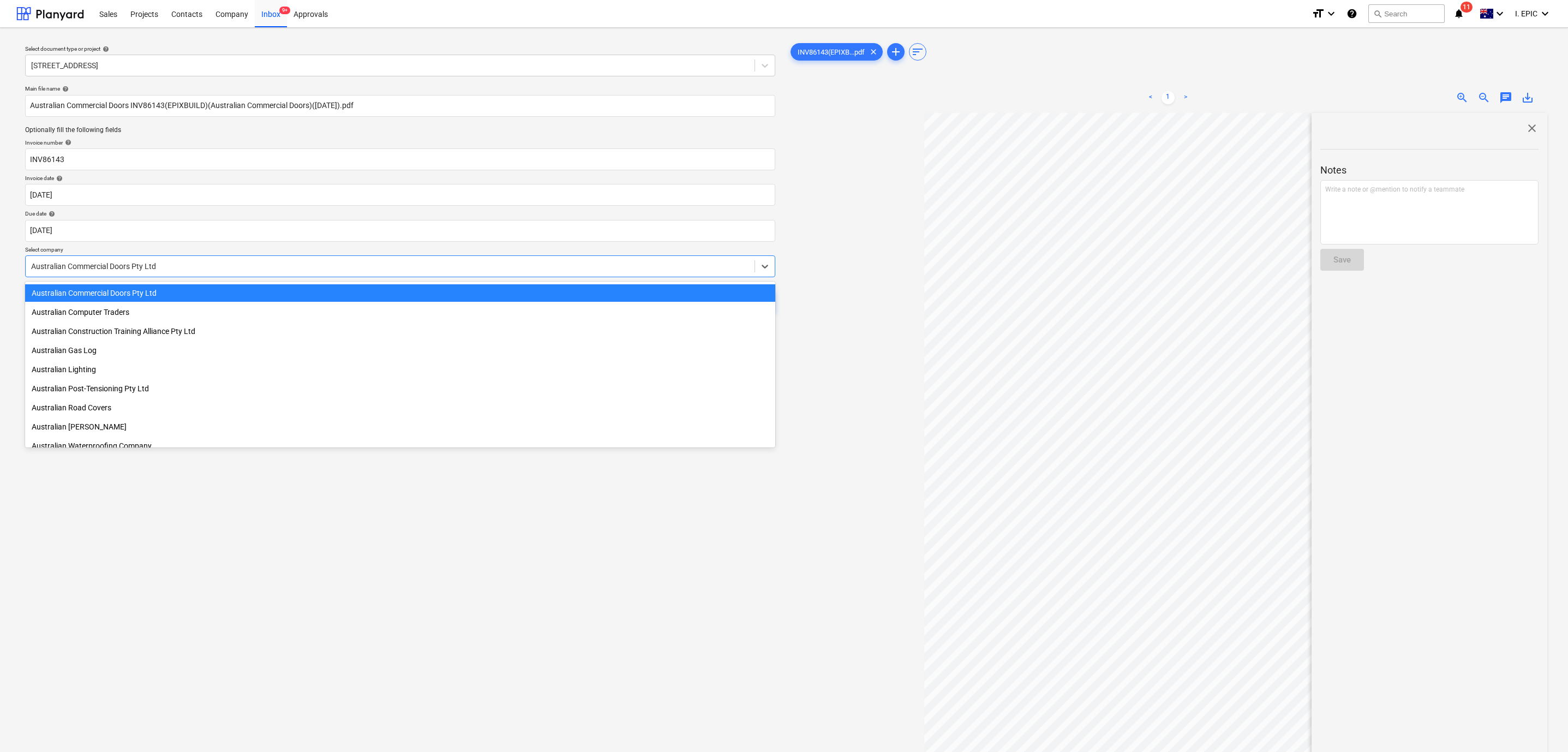
drag, startPoint x: 37, startPoint y: 262, endPoint x: 4, endPoint y: 260, distance: 33.1
click at [4, 260] on div "Select document type or project help [STREET_ADDRESS] file name help Australian…" at bounding box center [784, 437] width 1568 height 820
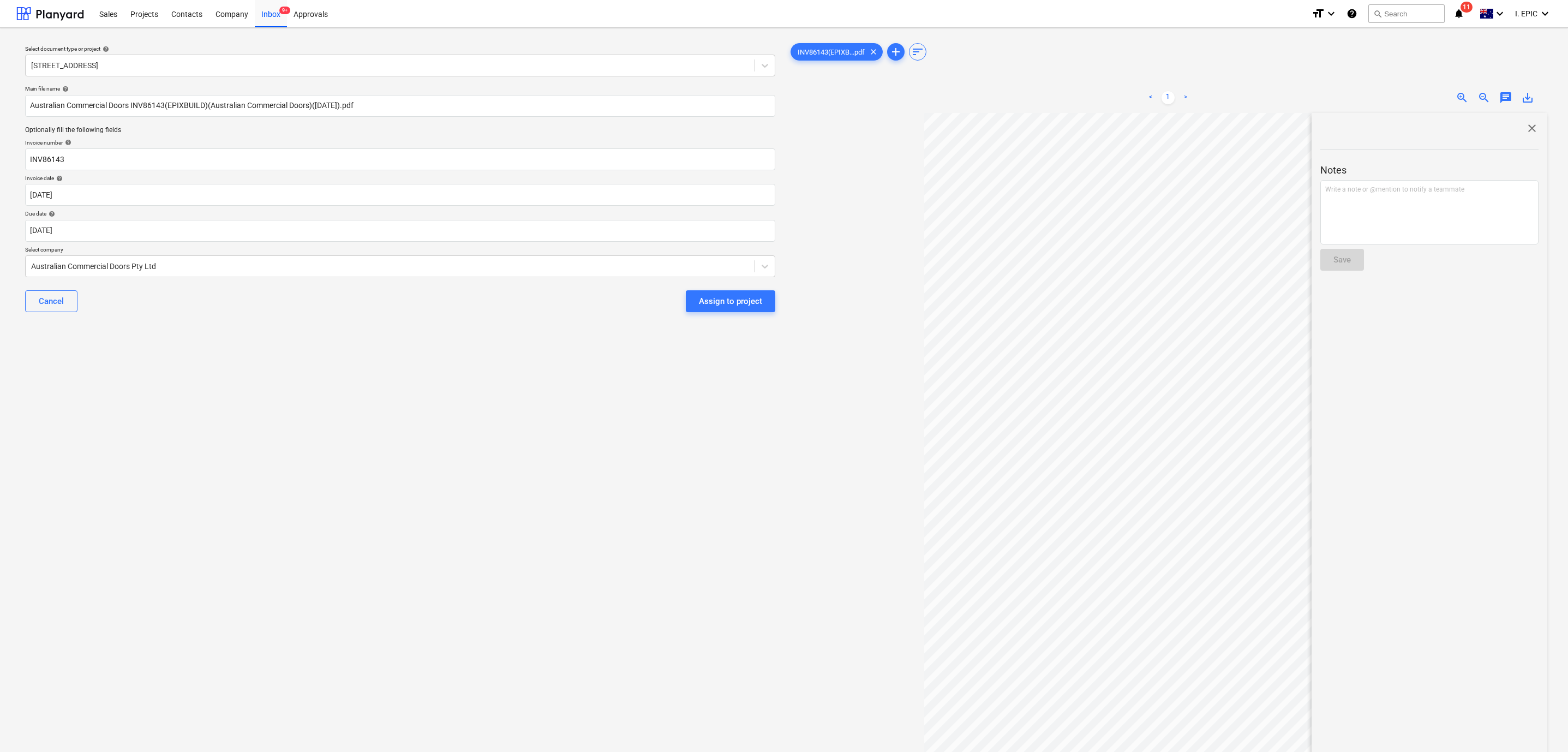
drag, startPoint x: 460, startPoint y: 430, endPoint x: 362, endPoint y: 1, distance: 440.1
click at [460, 430] on div "Select document type or project help [STREET_ADDRESS] file name help Australian…" at bounding box center [400, 437] width 768 height 802
click at [637, 504] on div "Select document type or project help [STREET_ADDRESS] file name help Australian…" at bounding box center [400, 437] width 768 height 802
click at [1372, 202] on div "Write a note or @mention to notify a teammate [PERSON_NAME]" at bounding box center [1429, 212] width 218 height 65
click at [1330, 189] on span "[PERSON_NAME] to check rates against PO." at bounding box center [1389, 189] width 128 height 8
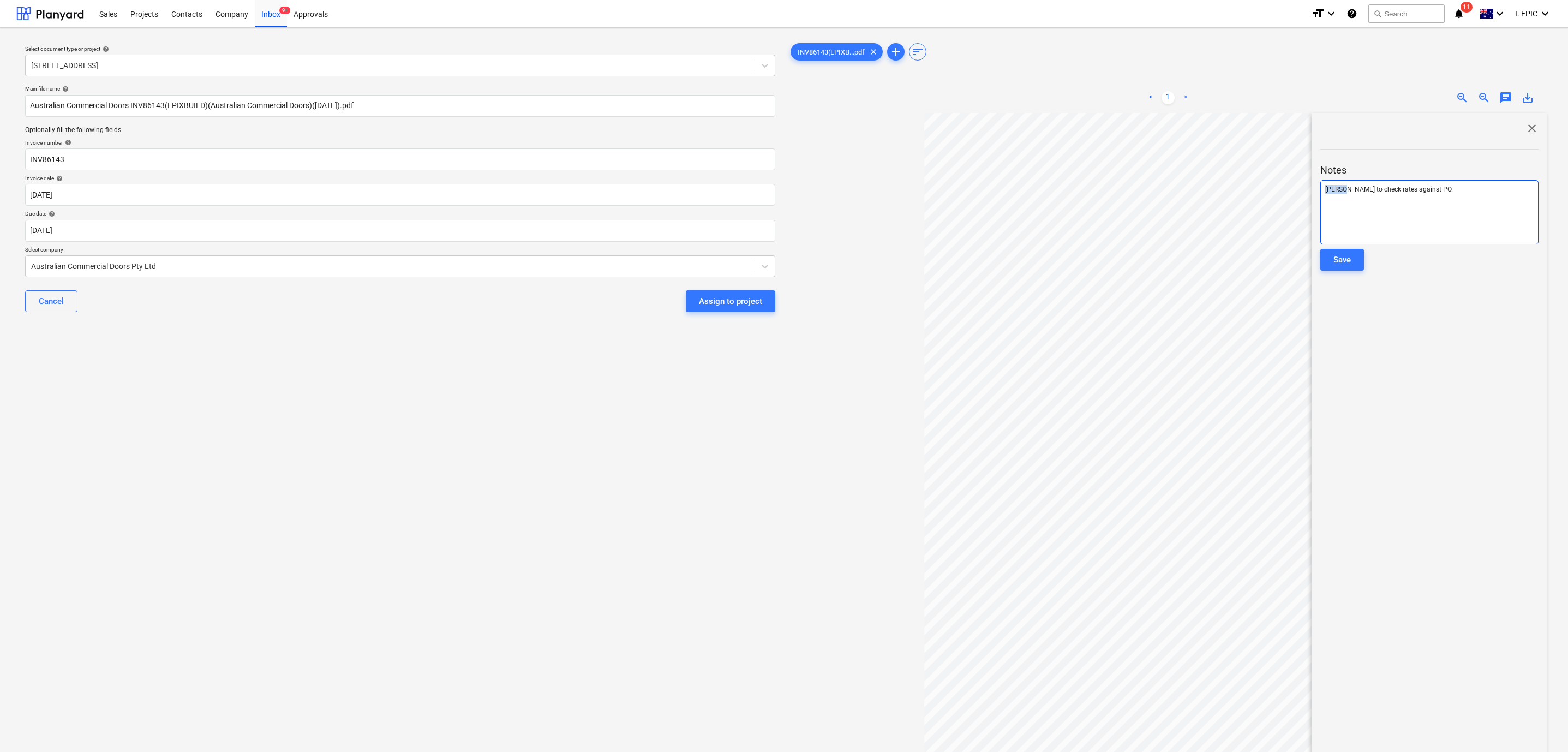
click at [1330, 189] on span "[PERSON_NAME] to check rates against PO." at bounding box center [1389, 189] width 128 height 8
click at [1341, 258] on div "Save" at bounding box center [1342, 260] width 17 height 14
click at [512, 480] on div "Select document type or project help [STREET_ADDRESS] file name help Australian…" at bounding box center [400, 437] width 768 height 802
click at [750, 294] on div "Assign to project" at bounding box center [730, 301] width 63 height 14
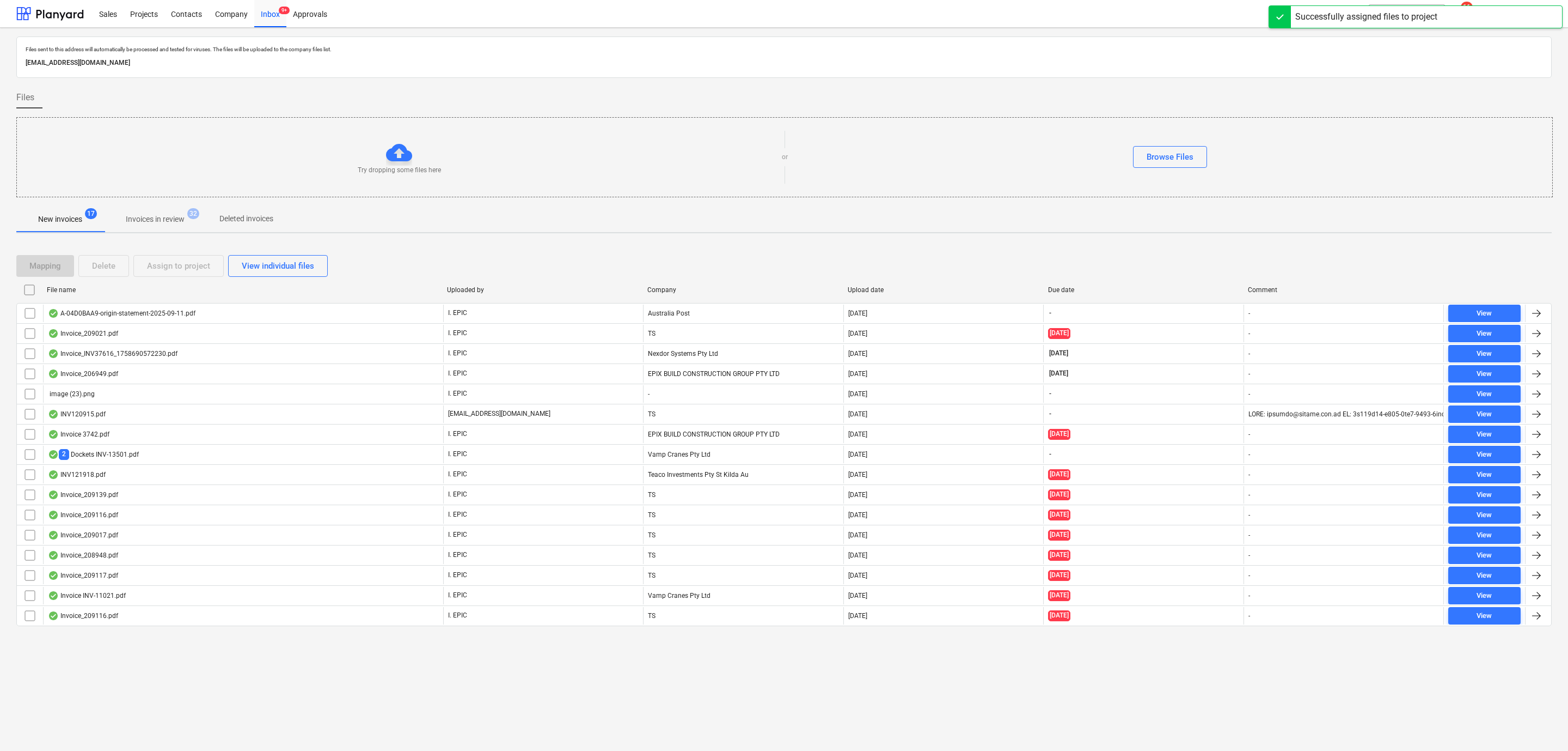
click at [158, 208] on button "Invoices in review 32" at bounding box center [155, 219] width 103 height 26
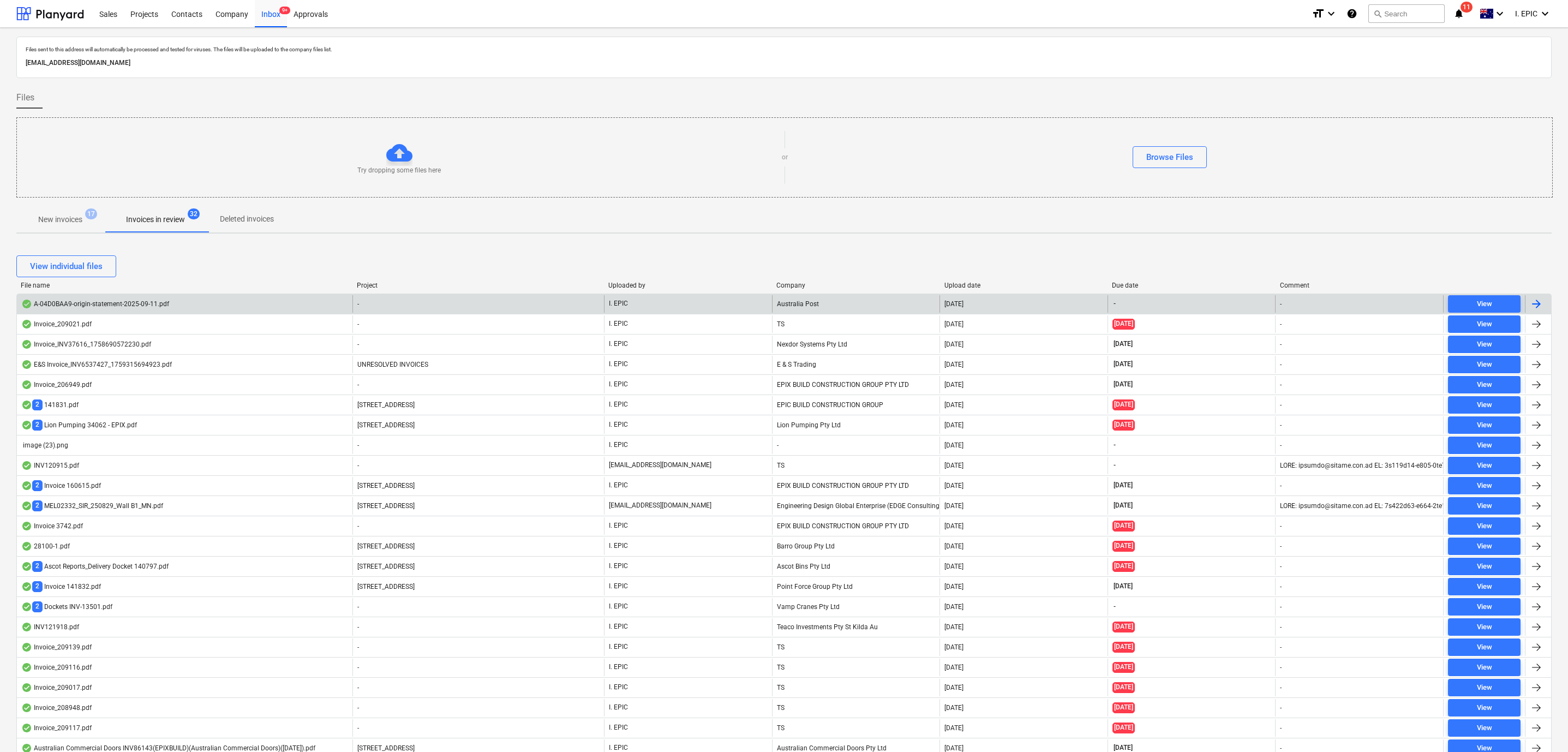
click at [112, 298] on div "A-04D0BAA9-origin-statement-2025-09-11.pdf" at bounding box center [185, 304] width 336 height 17
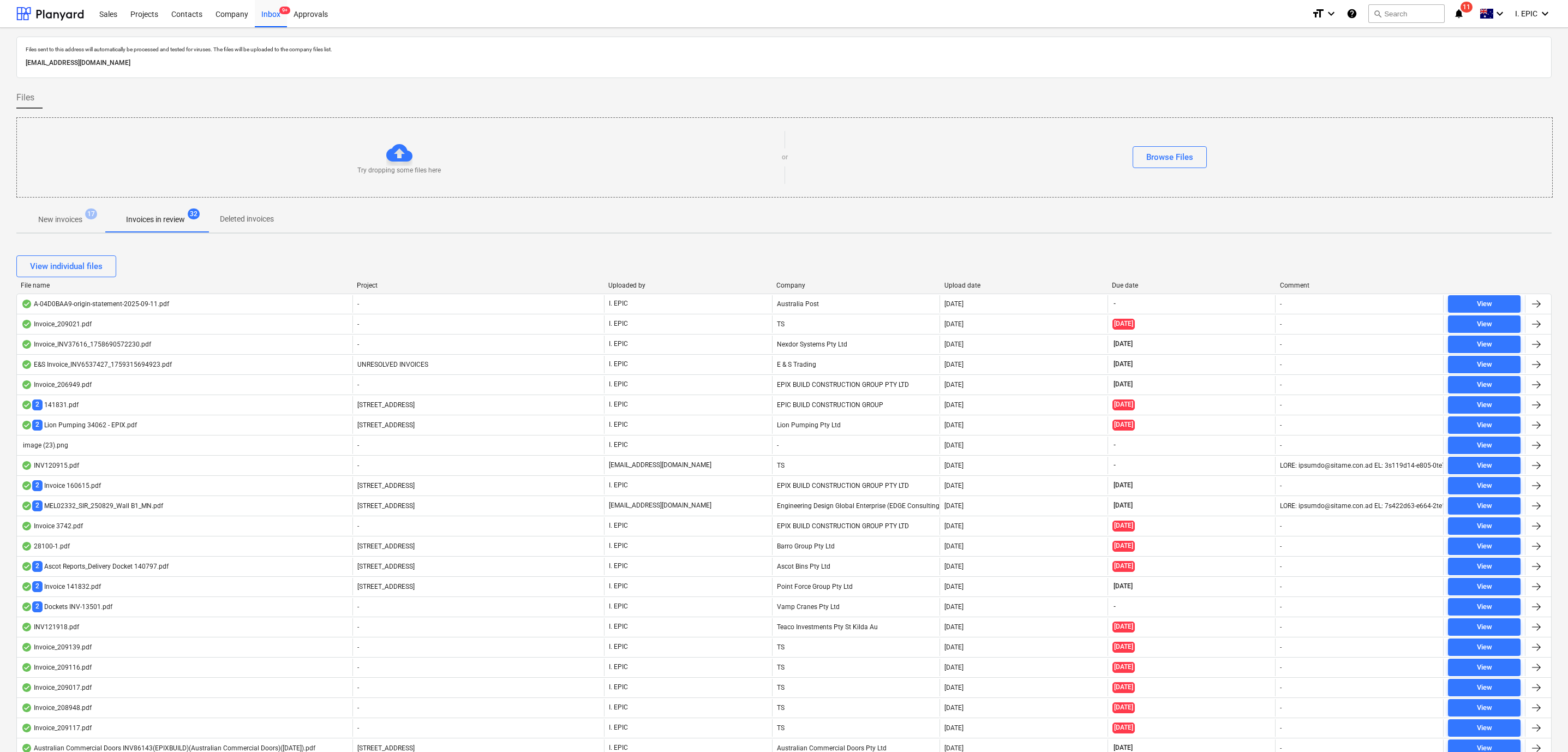
click at [636, 286] on div "Uploaded by" at bounding box center [687, 286] width 160 height 8
click at [966, 285] on div "Upload date" at bounding box center [1024, 286] width 160 height 8
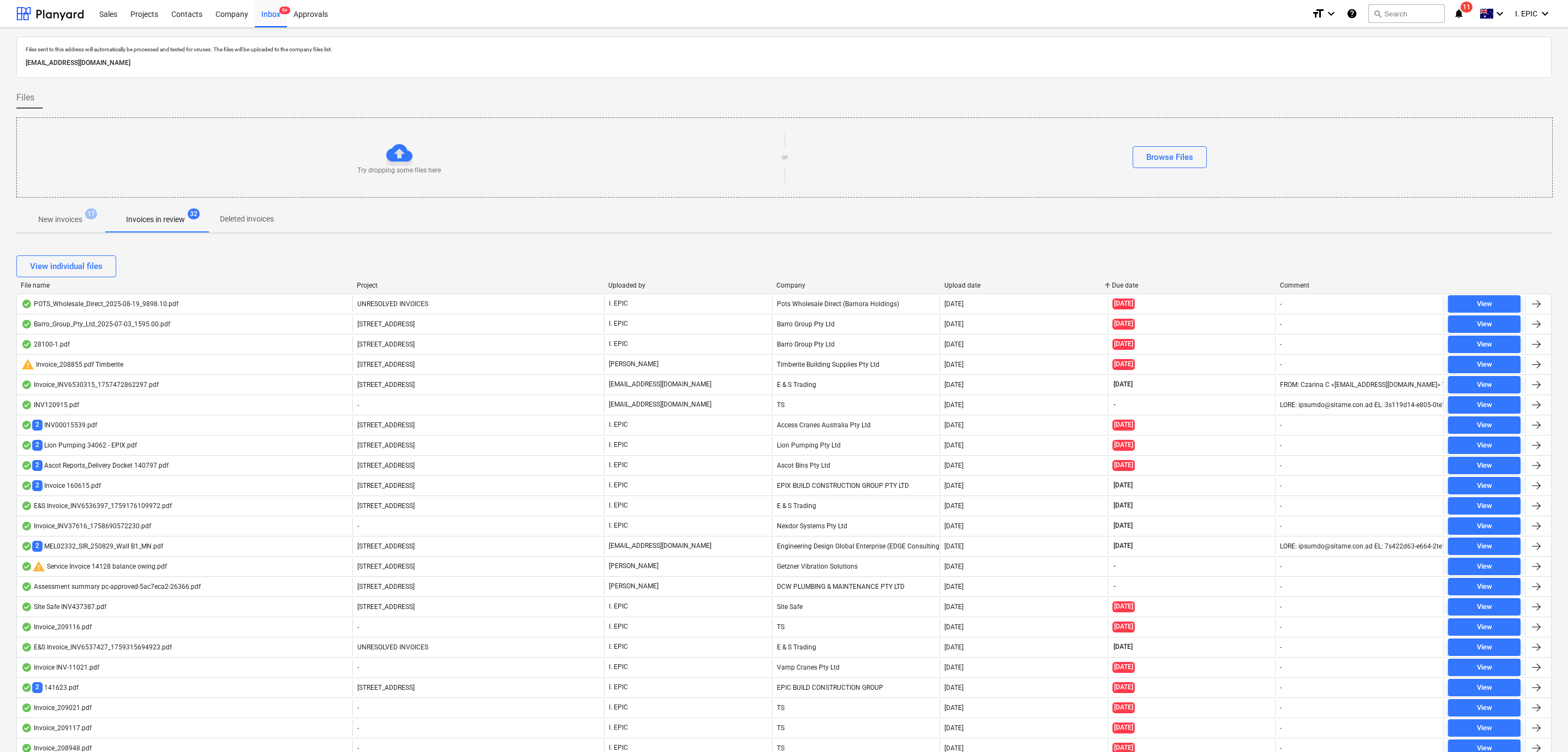
click at [966, 285] on div "Upload date" at bounding box center [1024, 286] width 160 height 8
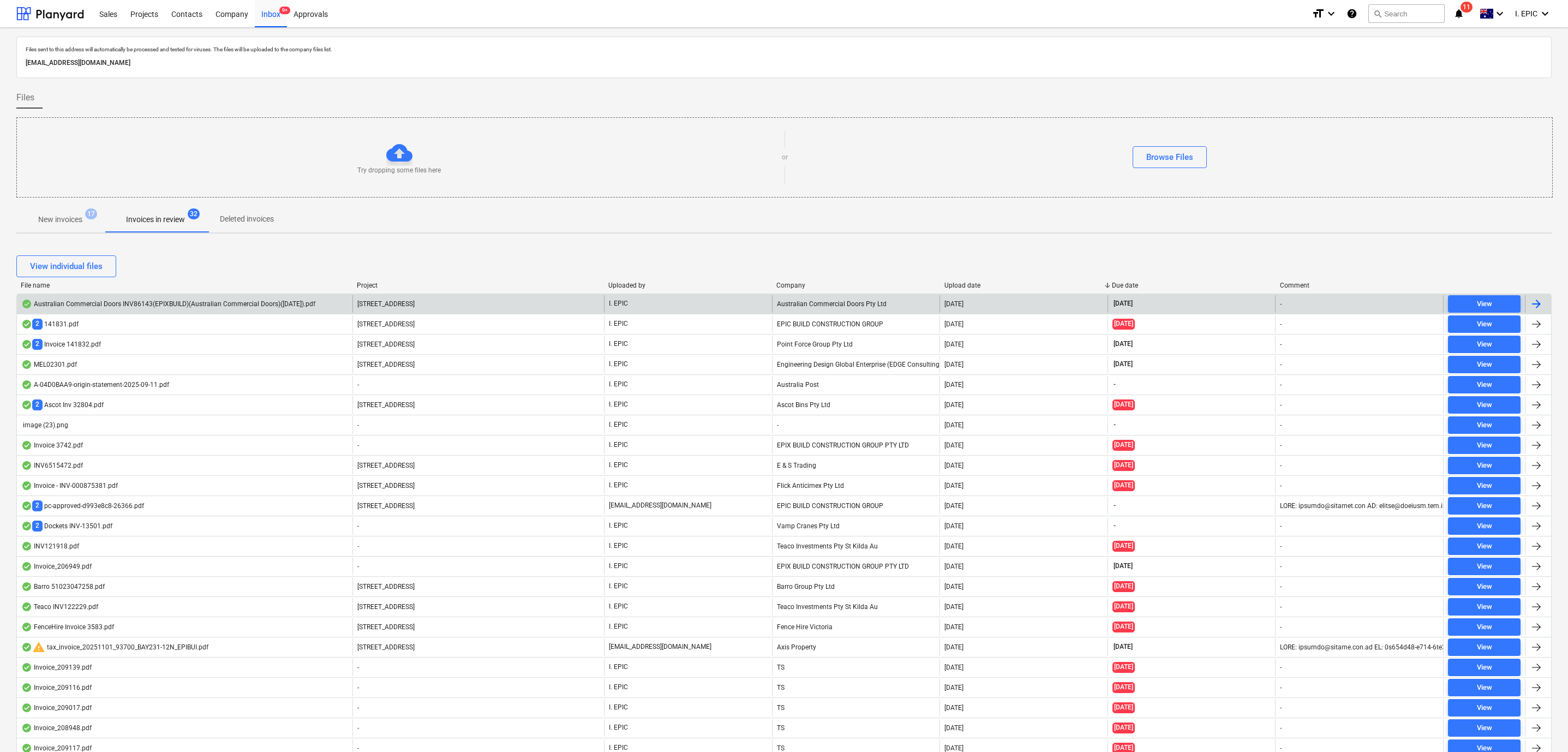
click at [120, 306] on div "Australian Commercial Doors INV86143(EPIXBUILD)(Australian Commercial Doors)([D…" at bounding box center [168, 304] width 294 height 9
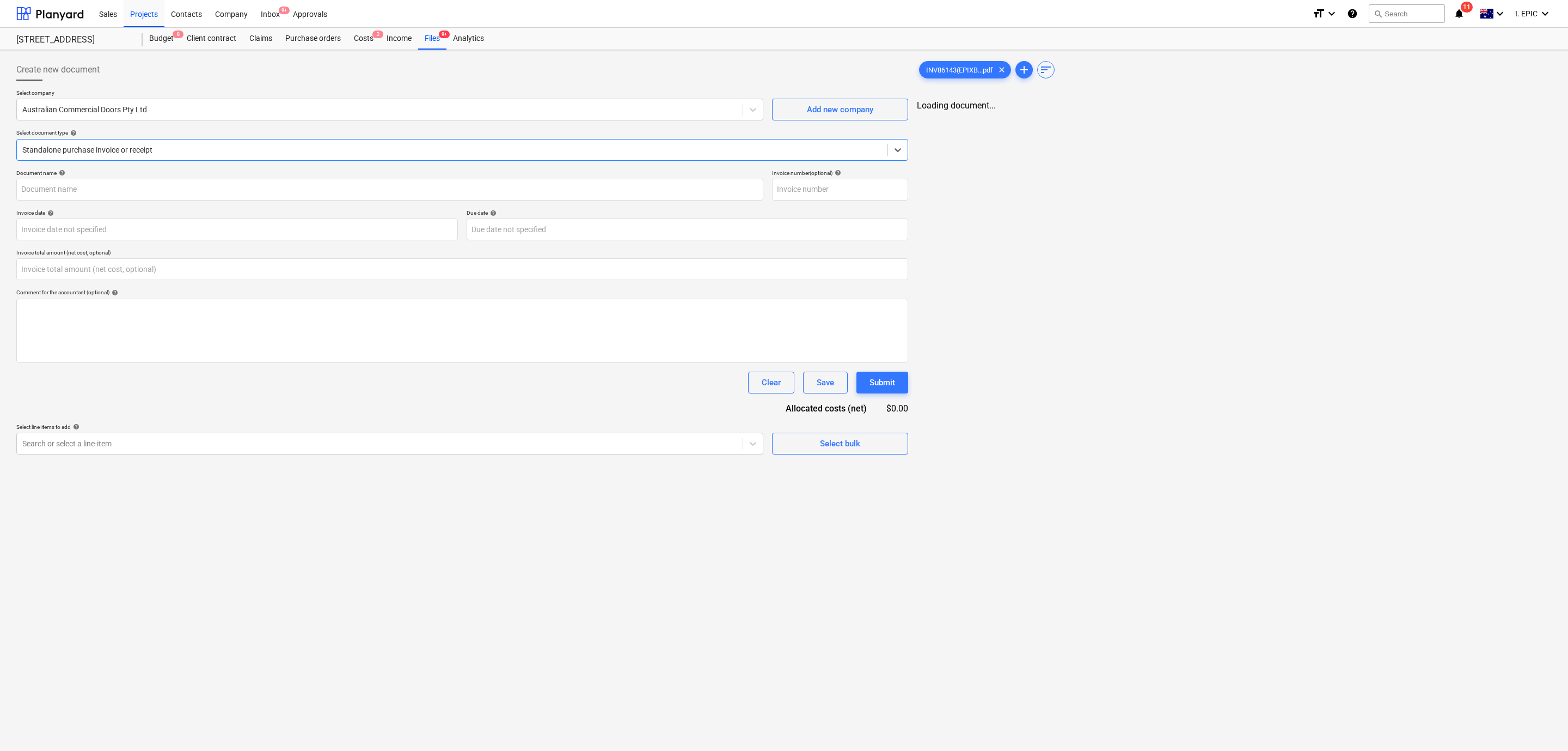
type input "INV86143"
type input "0.00"
type input "[DATE]"
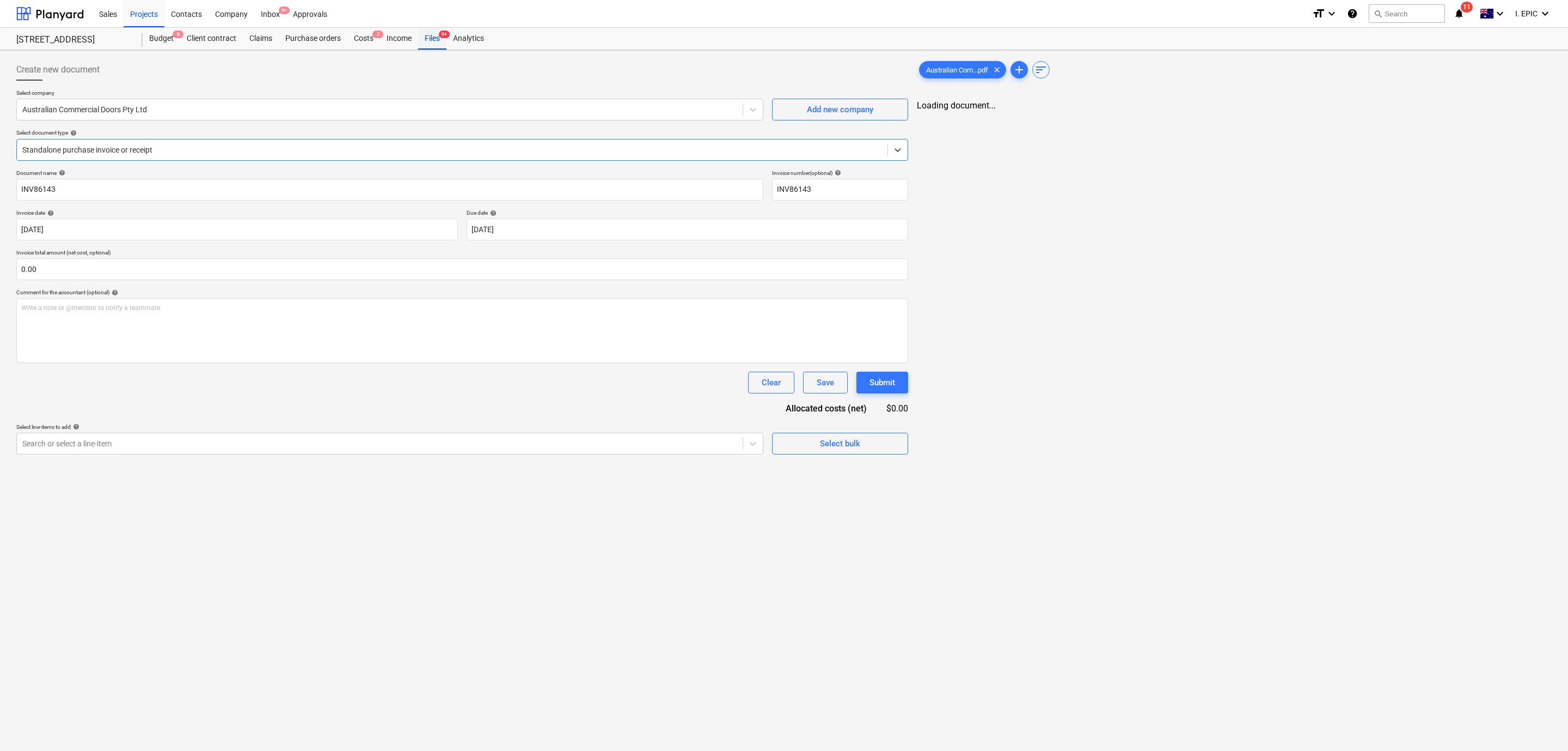
click at [441, 37] on span "9+" at bounding box center [444, 34] width 11 height 8
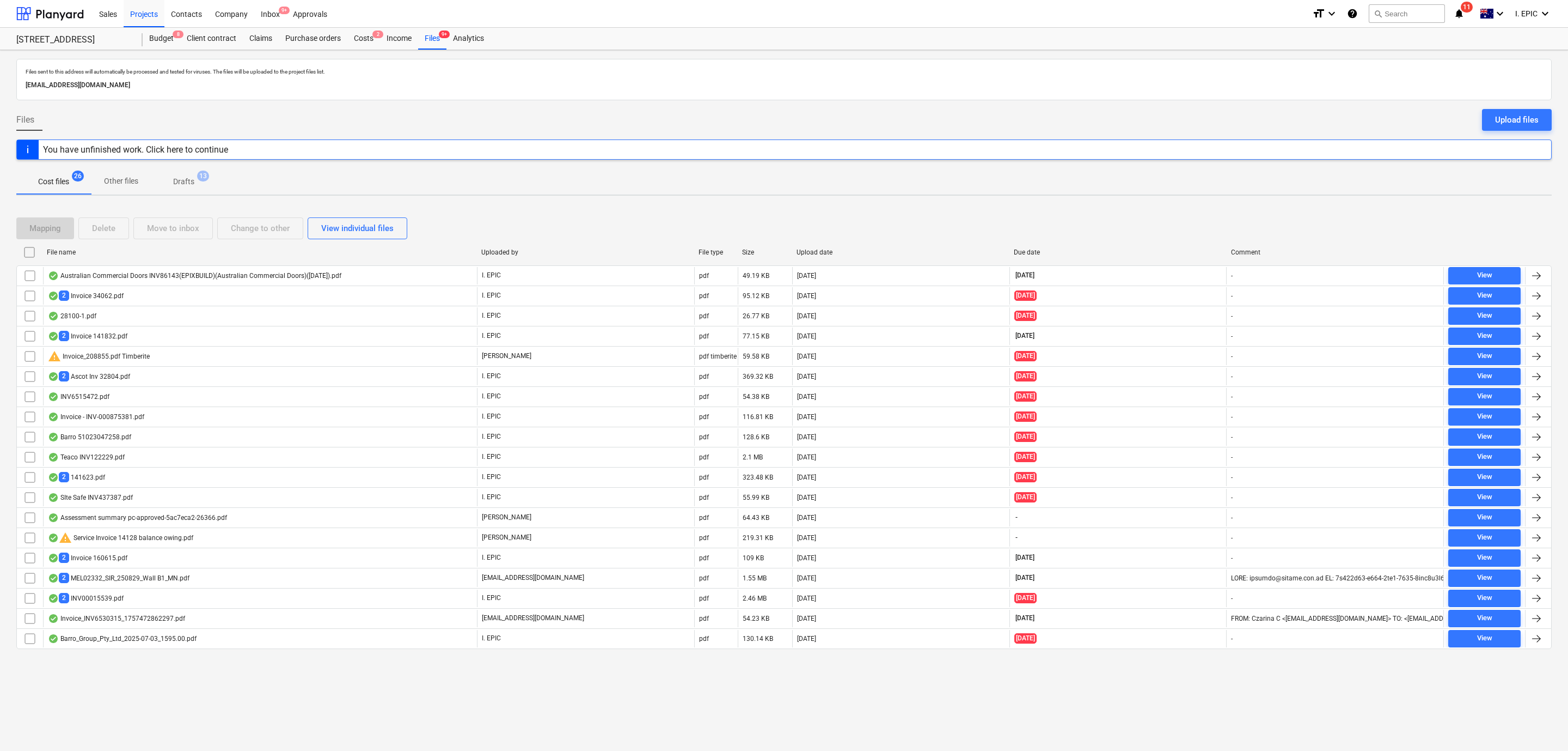
click at [70, 182] on span "Cost files 26" at bounding box center [54, 181] width 48 height 12
click at [272, 18] on div "Inbox 9+" at bounding box center [270, 13] width 32 height 28
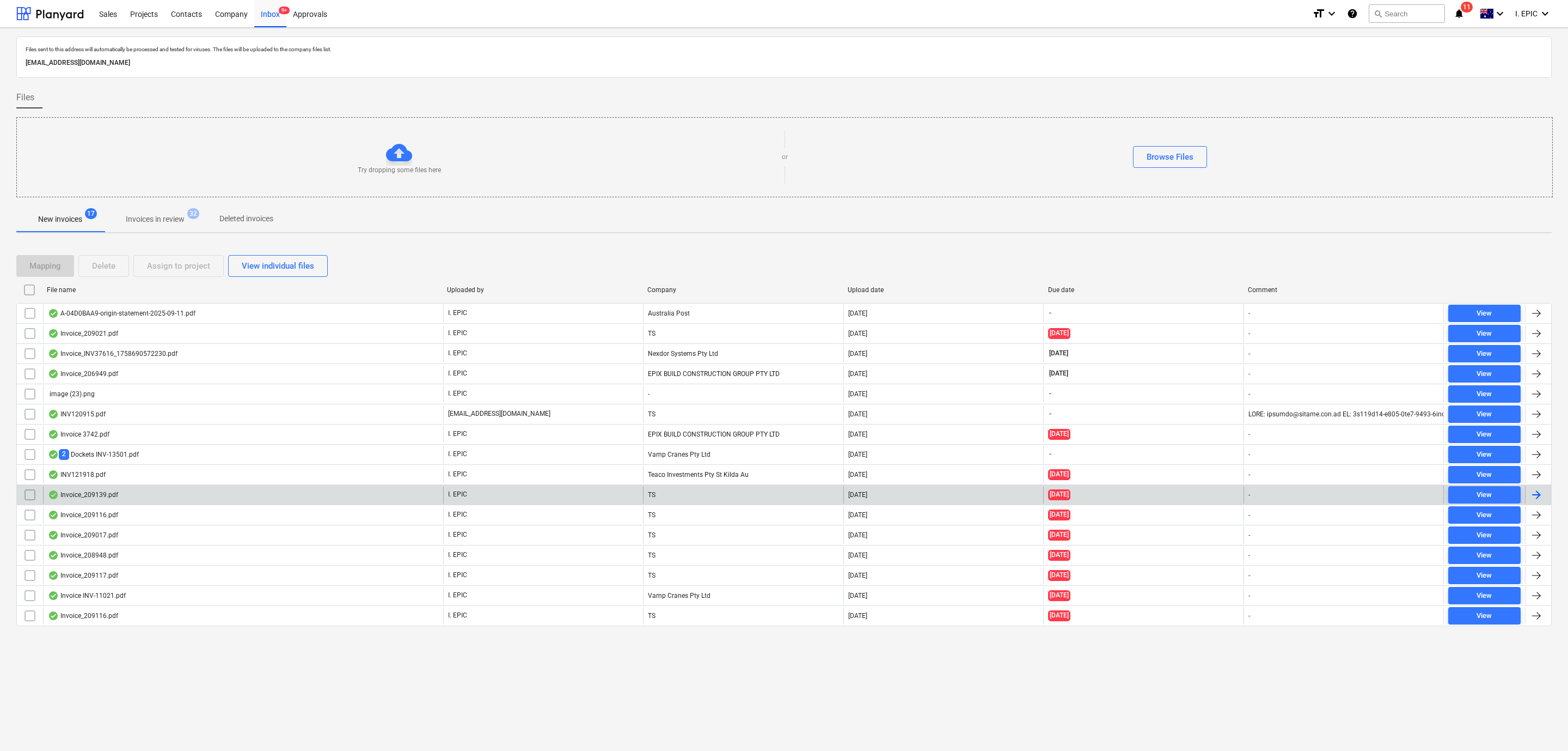
click at [82, 497] on div "Invoice_209139.pdf" at bounding box center [83, 494] width 70 height 9
click at [96, 498] on div "Invoice_209139.pdf" at bounding box center [83, 494] width 70 height 9
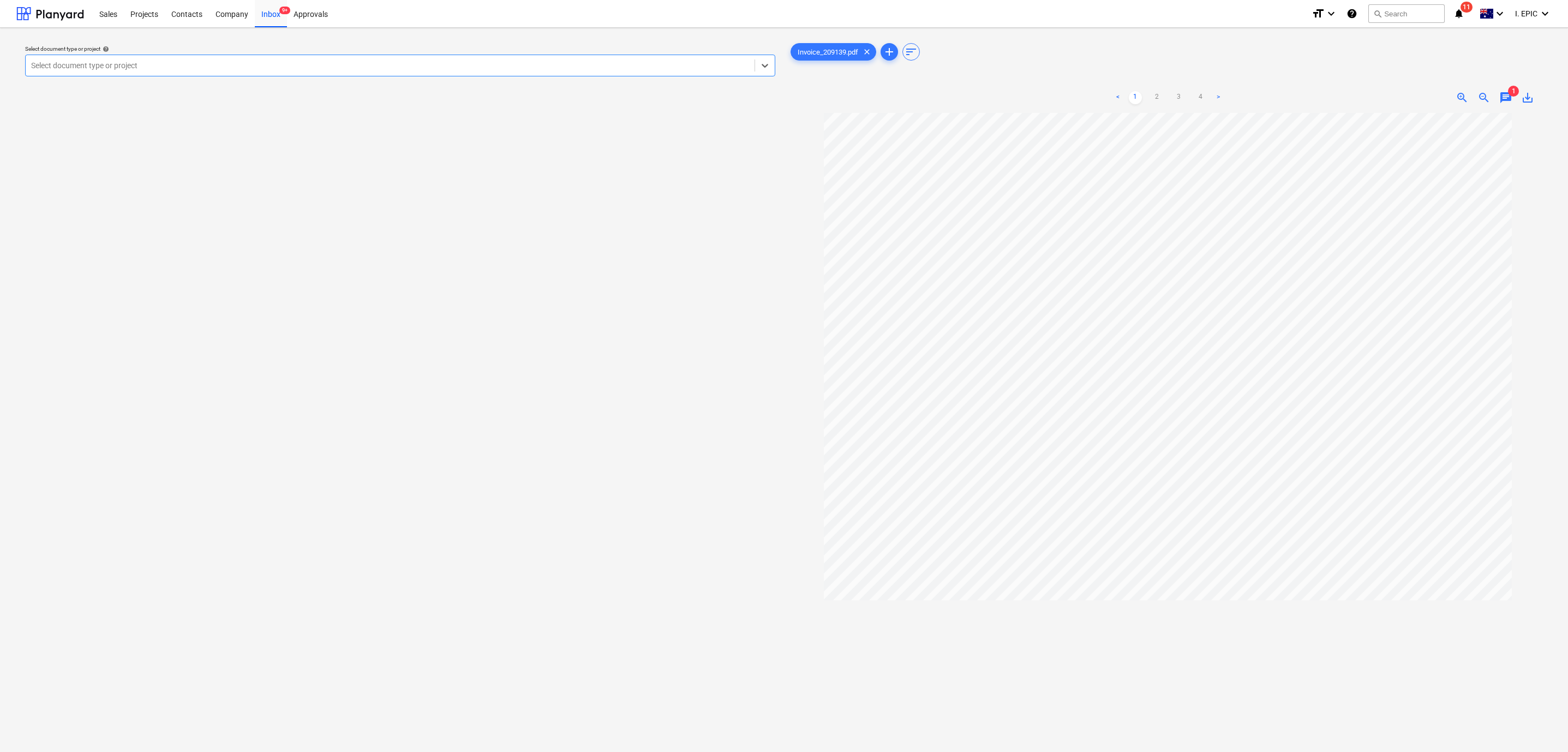
click at [1510, 101] on span "chat" at bounding box center [1506, 97] width 13 height 13
